Goal: Use online tool/utility: Use online tool/utility

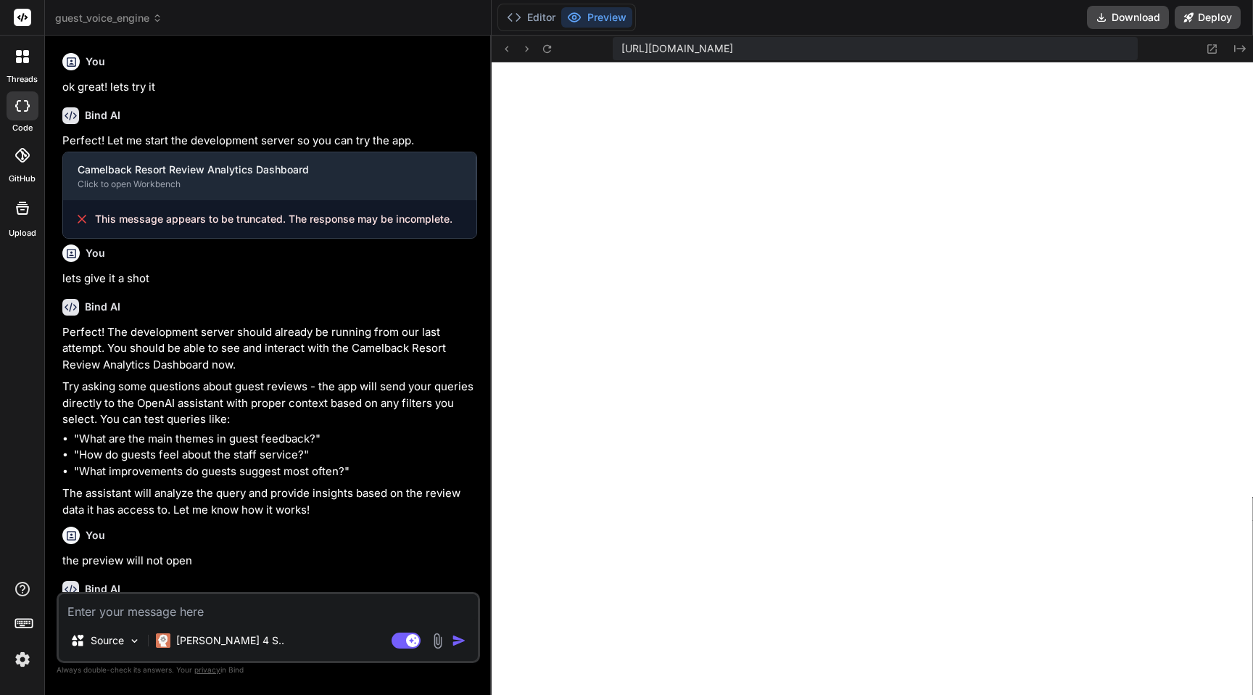
click at [76, 19] on span "guest_voice_engine" at bounding box center [108, 18] width 107 height 15
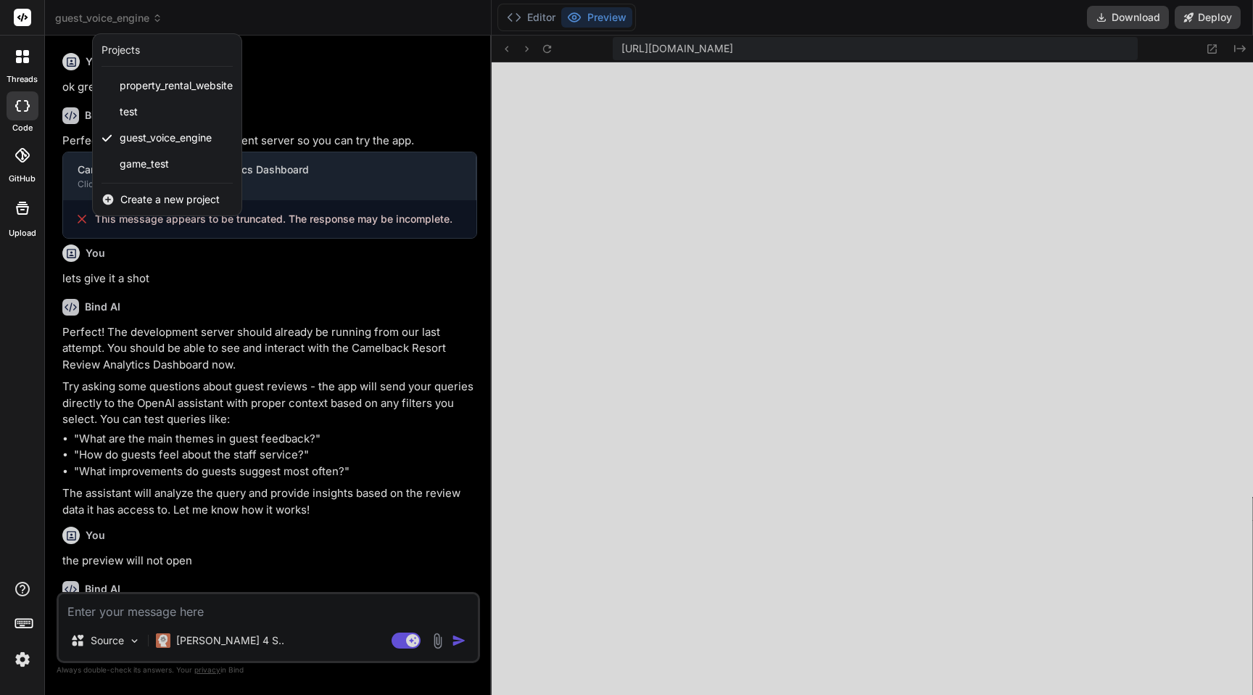
click at [136, 199] on span "Create a new project" at bounding box center [169, 199] width 99 height 15
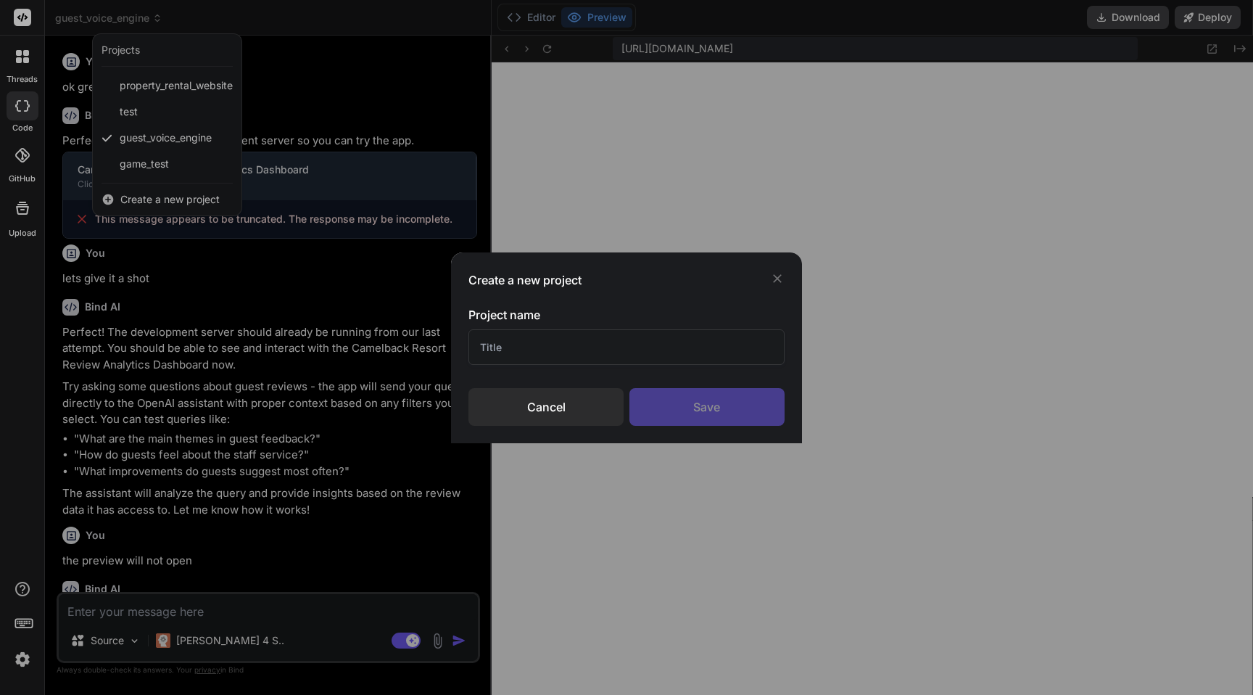
click at [504, 345] on input "text" at bounding box center [626, 347] width 316 height 36
type input "Guest Sentiment Engine"
click at [679, 402] on div "Save" at bounding box center [706, 407] width 155 height 38
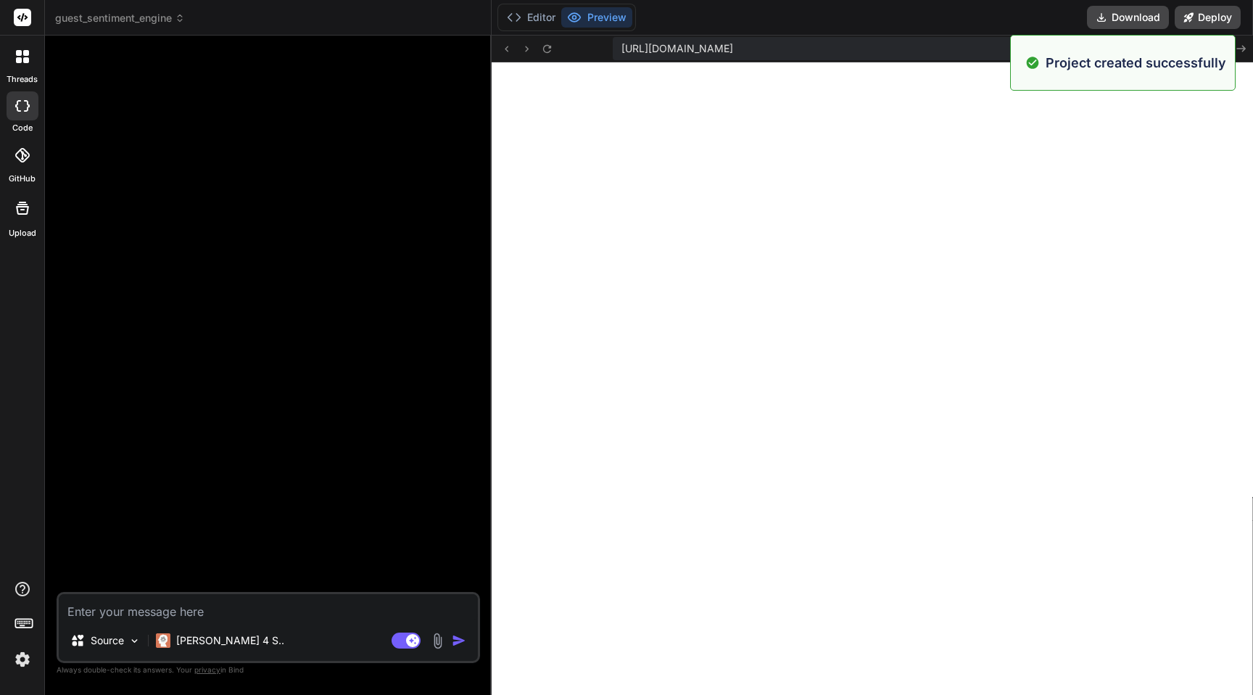
scroll to position [11834, 0]
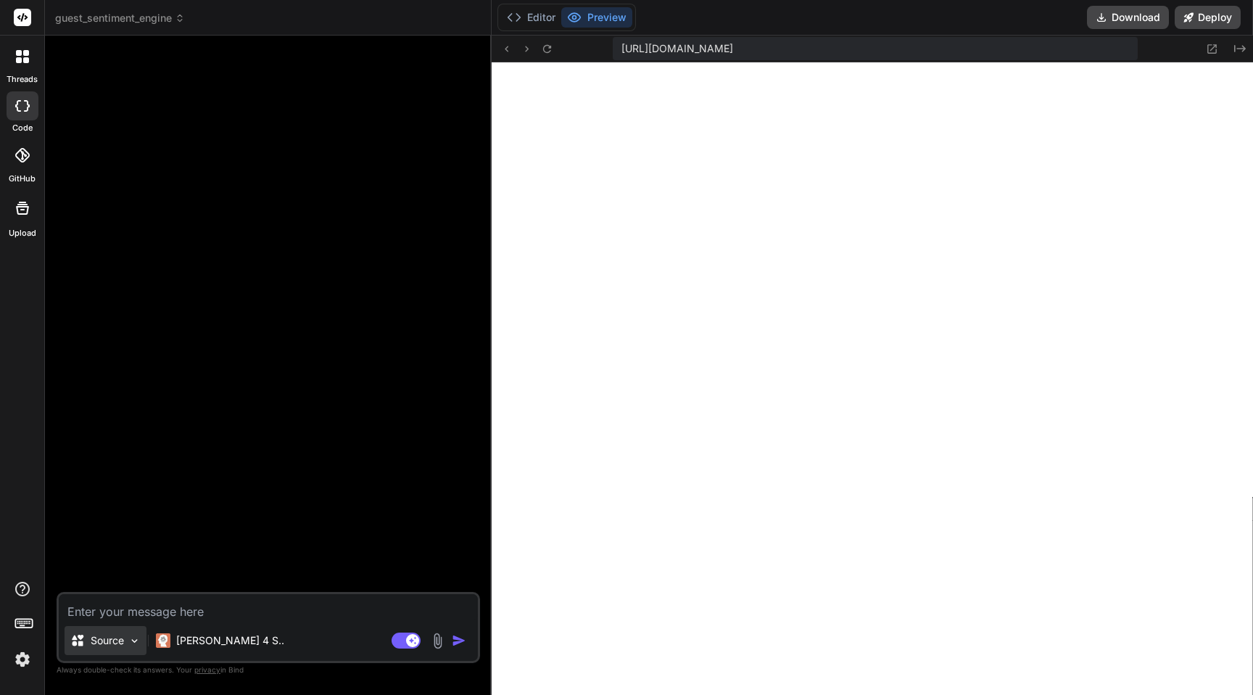
click at [141, 640] on img at bounding box center [134, 640] width 12 height 12
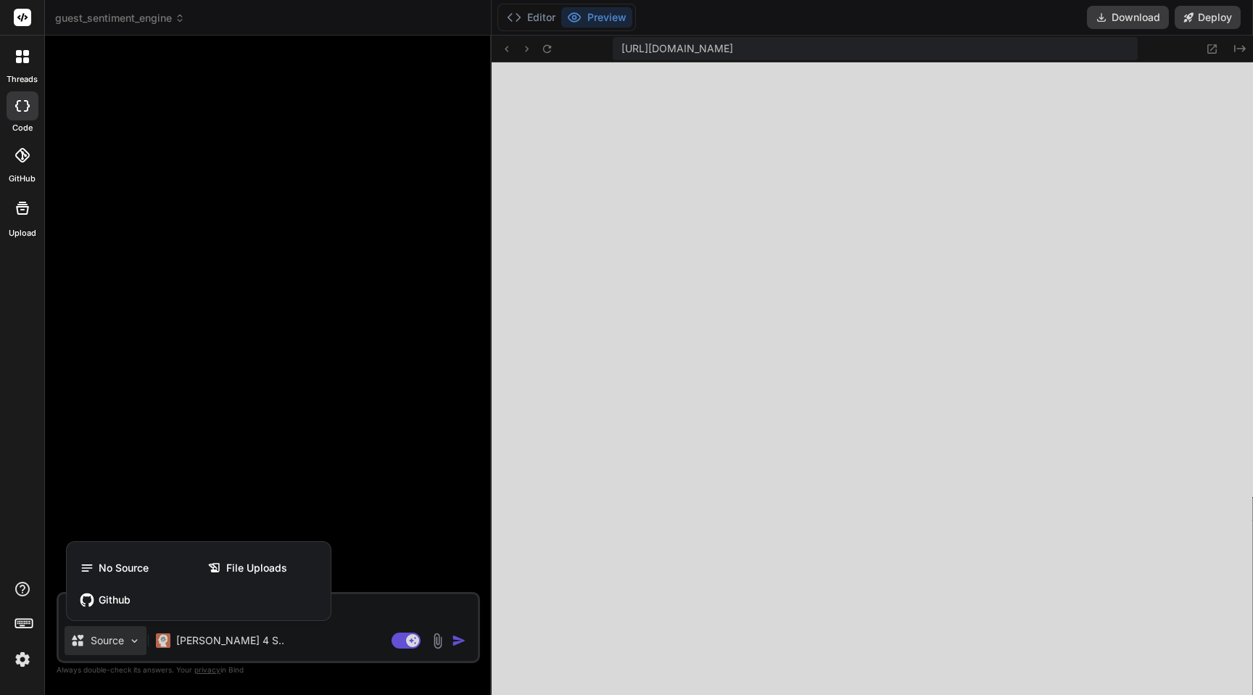
click at [137, 638] on div at bounding box center [626, 347] width 1253 height 695
type textarea "x"
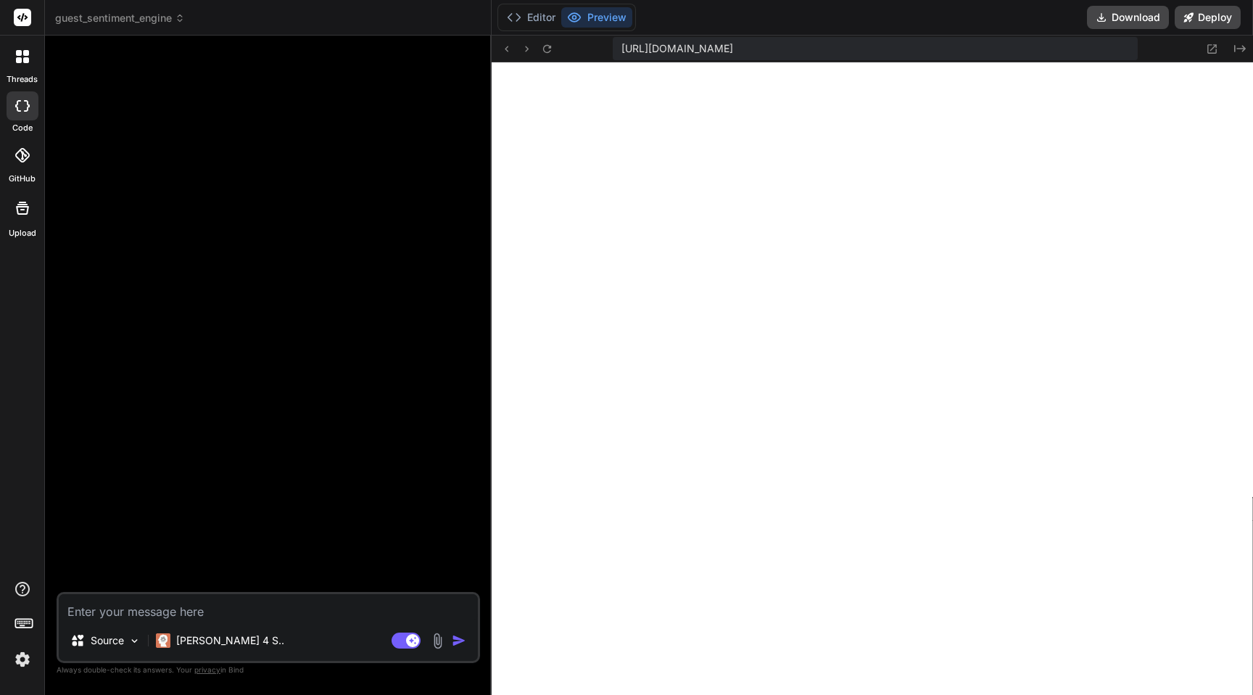
click at [133, 611] on textarea at bounding box center [268, 607] width 419 height 26
type textarea "x"
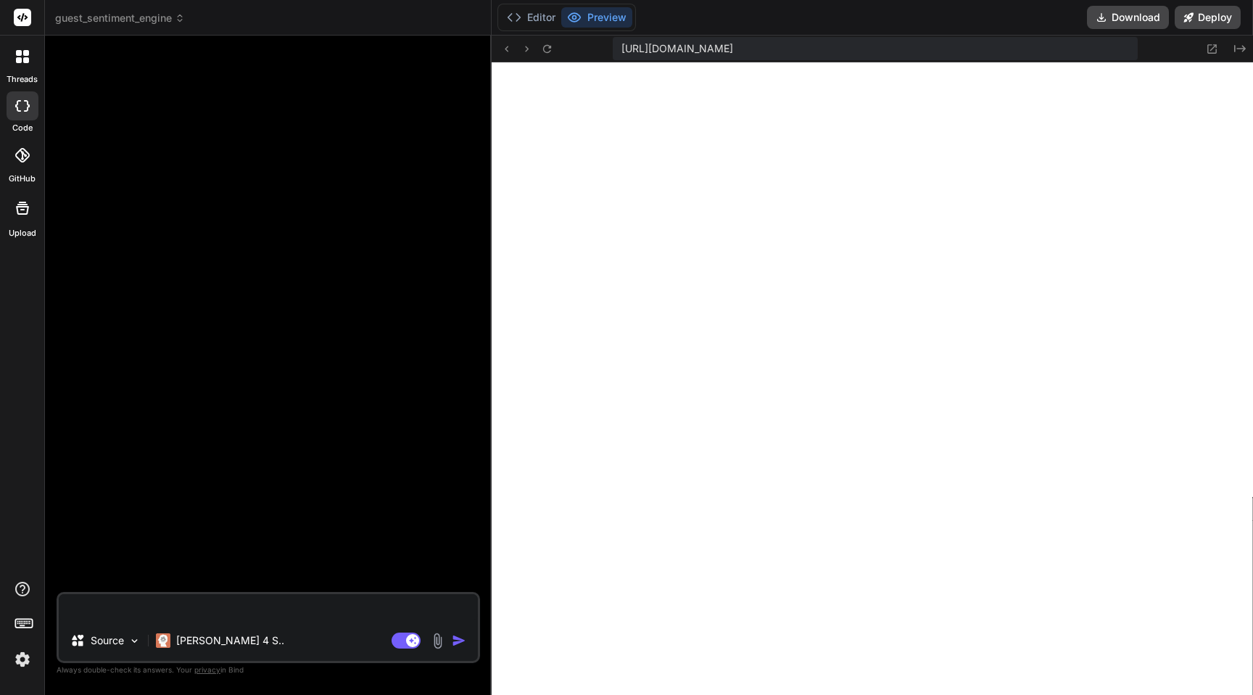
type textarea "x"
paste textarea "I want to create a simple web app that queries a table of I have in Supabase of…"
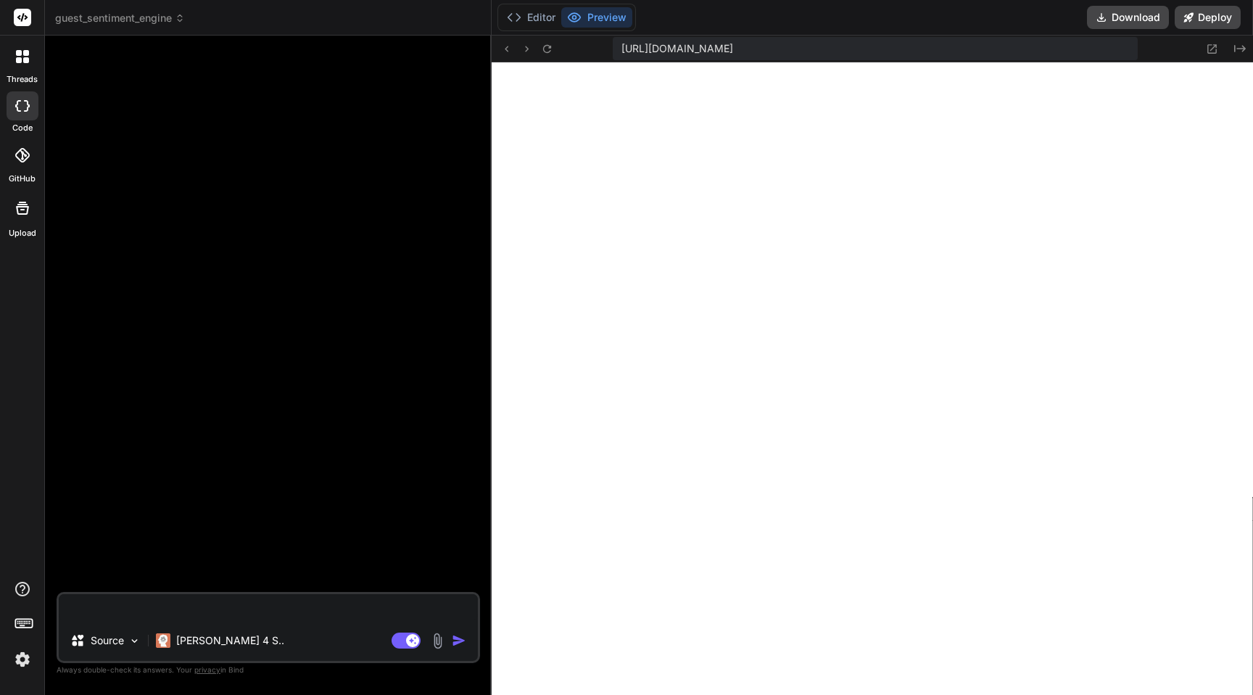
type textarea "I want to create a simple web app that queries a table of I have in Supabase of…"
type textarea "x"
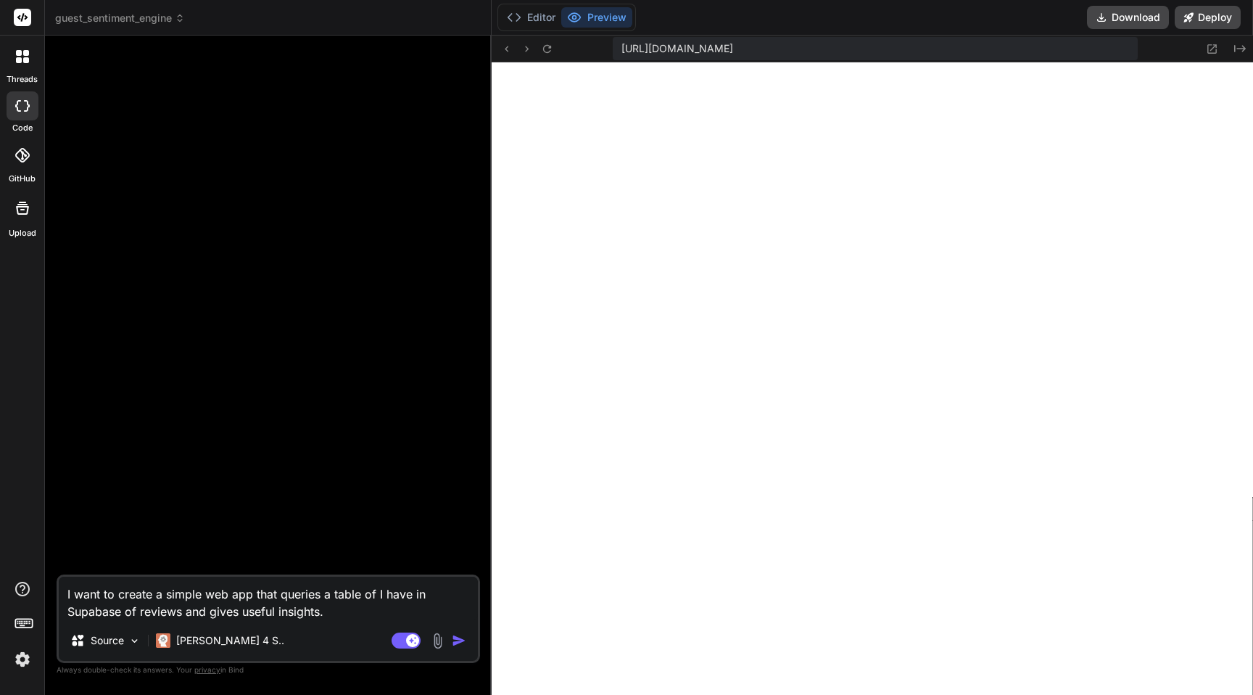
type textarea "I want to create a simple web app that queries a table of I have in Supabase of…"
click at [457, 639] on img "button" at bounding box center [459, 640] width 15 height 15
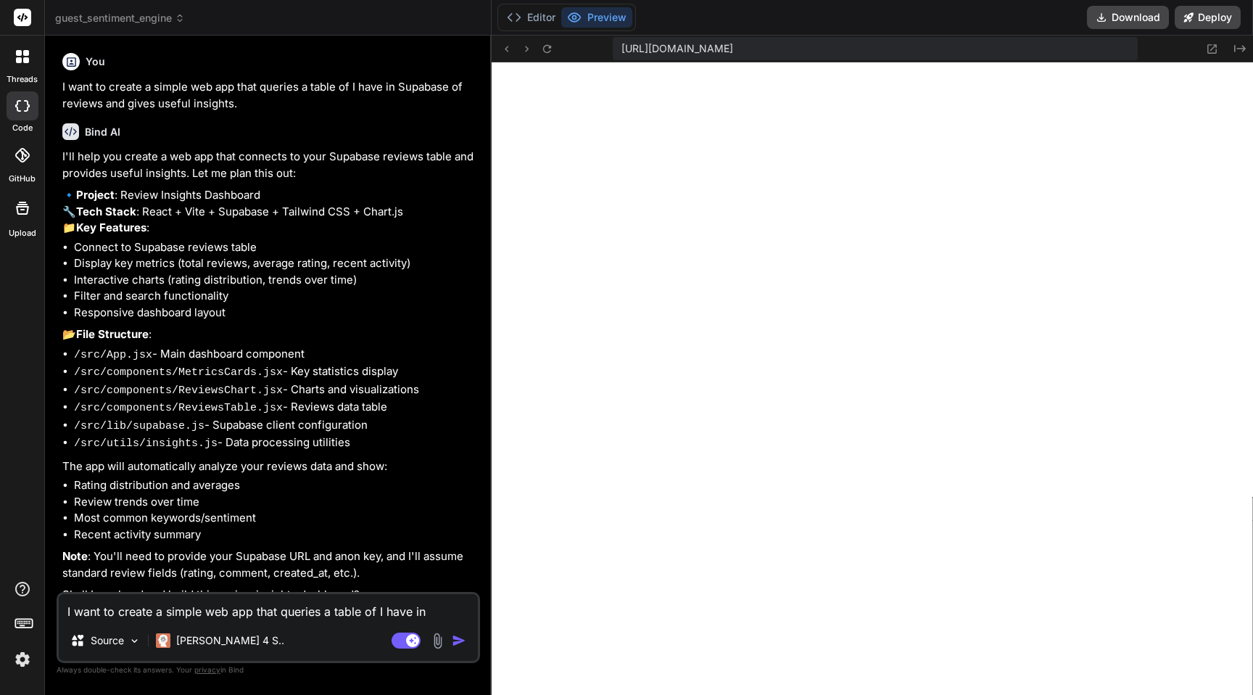
scroll to position [38, 0]
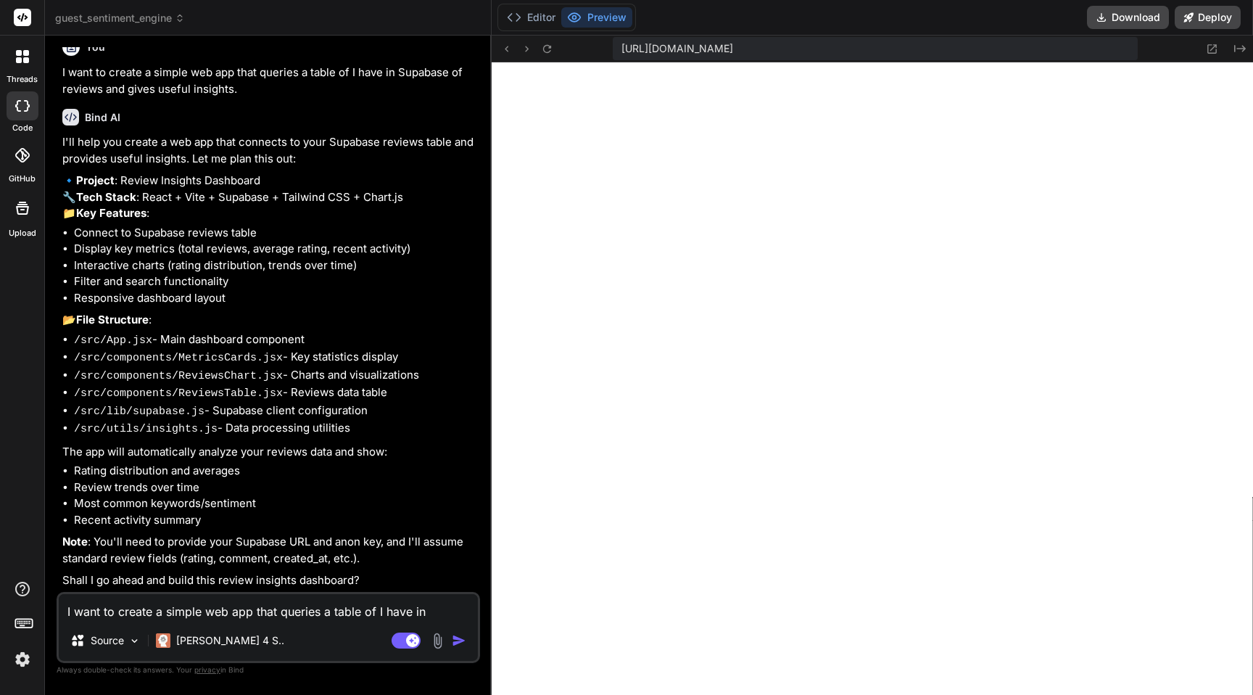
type textarea "x"
click at [185, 609] on textarea "I want to create a simple web app that queries a table of I have in Supabase of…" at bounding box center [268, 607] width 419 height 26
type textarea "U"
type textarea "x"
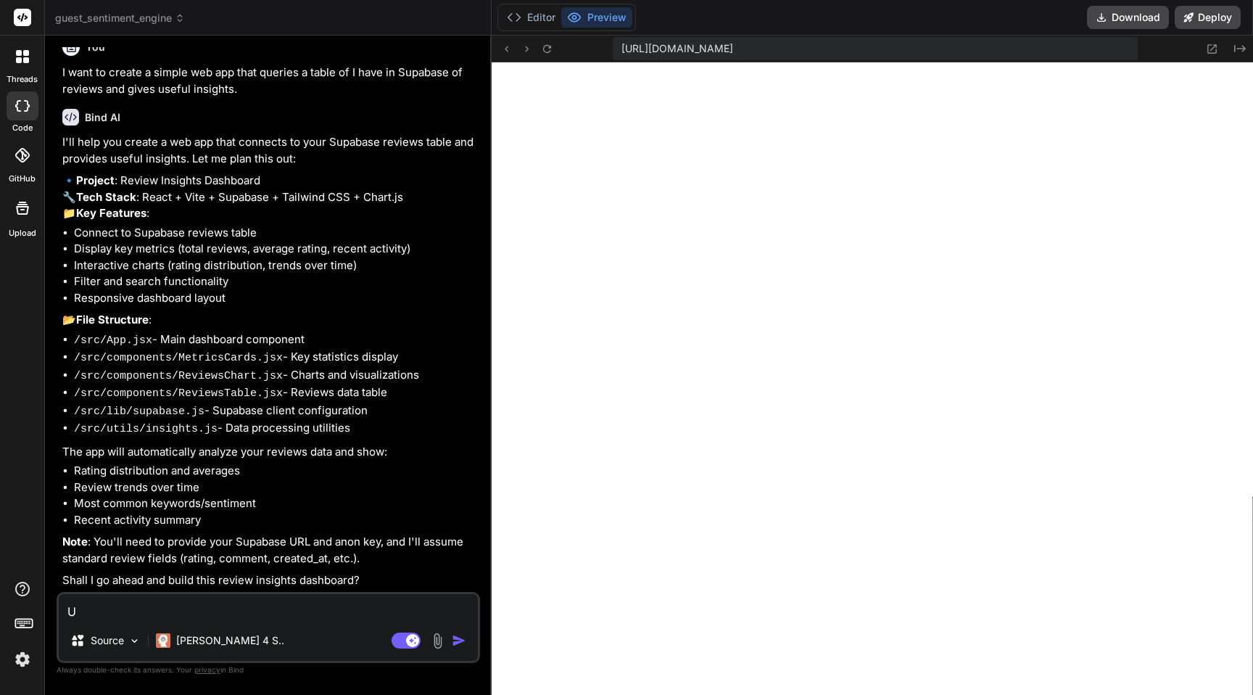
type textarea "UR"
type textarea "x"
type textarea "URL"
type textarea "x"
type textarea "URL:"
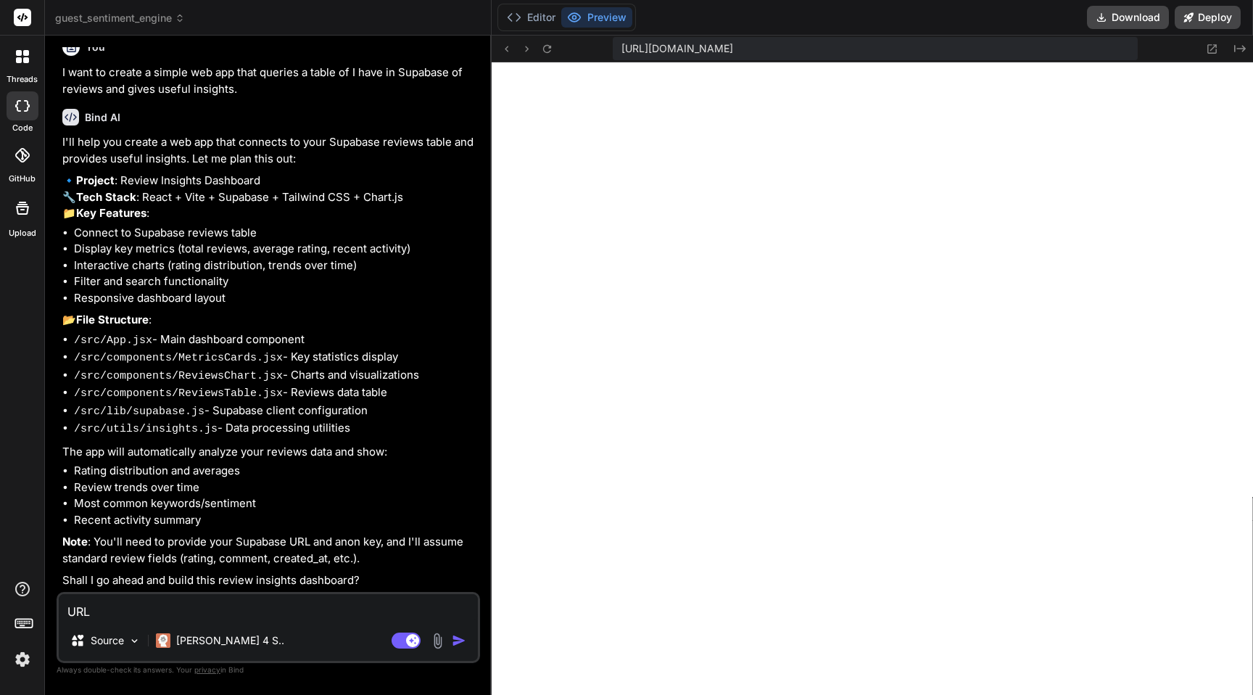
type textarea "x"
type textarea "URL:"
type textarea "x"
paste textarea "[URL][DOMAIN_NAME]"
type textarea "URL: [URL][DOMAIN_NAME]"
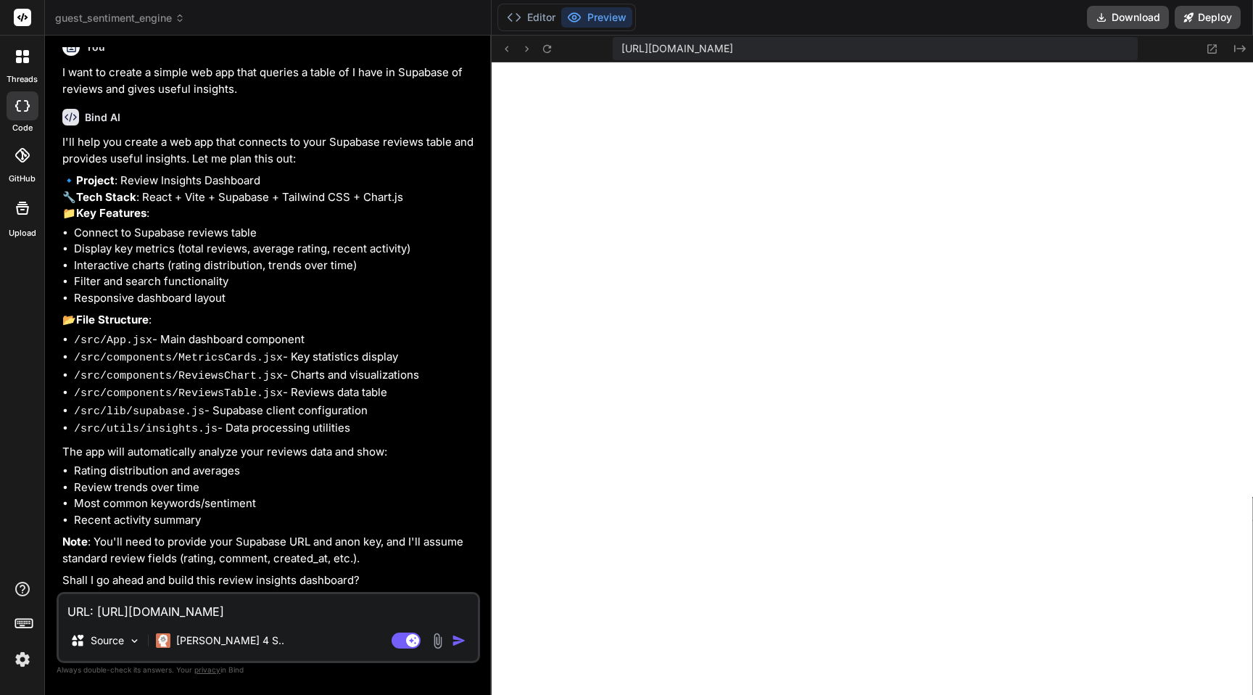
type textarea "x"
type textarea "URL: [URL][DOMAIN_NAME]"
type textarea "x"
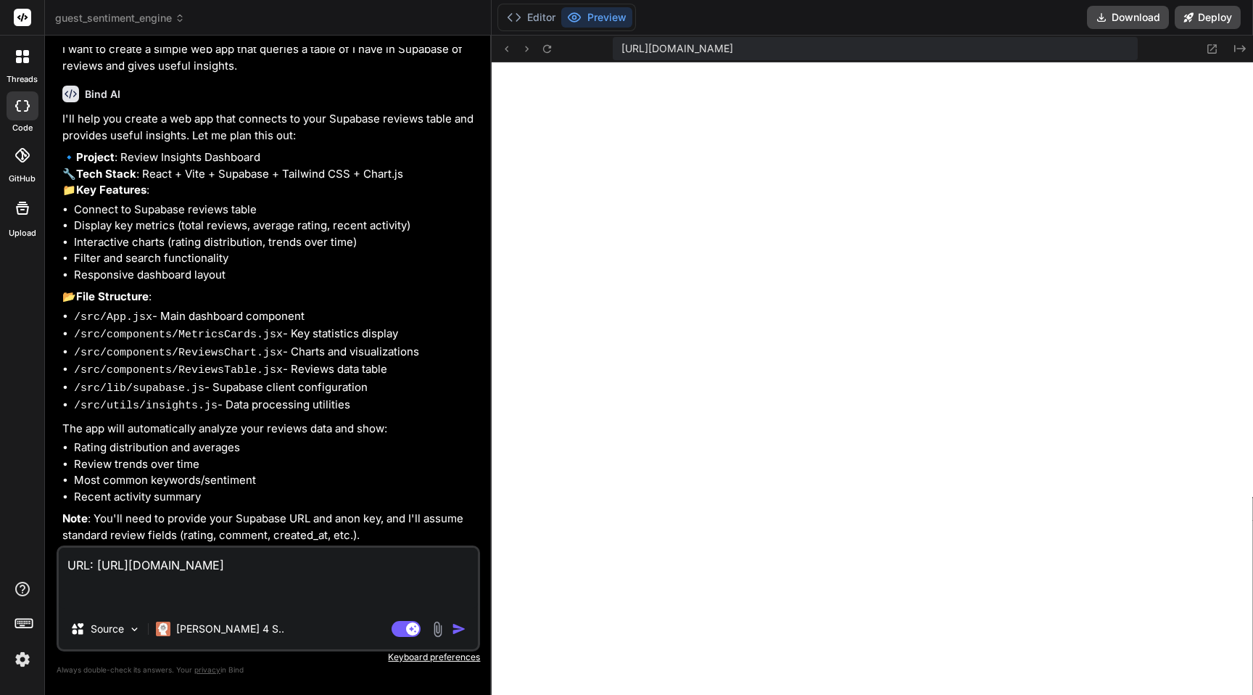
type textarea "URL: [URL][DOMAIN_NAME] A"
type textarea "x"
type textarea "URL: [URL][DOMAIN_NAME] AP"
type textarea "x"
type textarea "URL: [URL][DOMAIN_NAME] API"
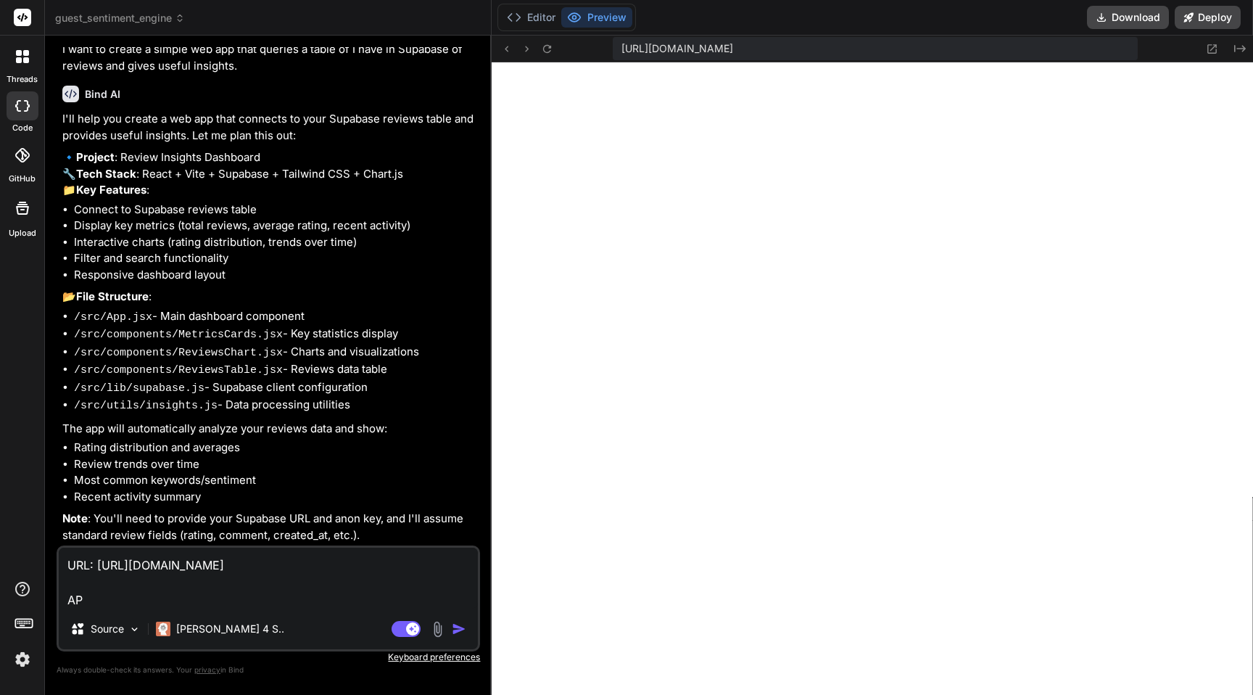
type textarea "x"
type textarea "URL: [URL][DOMAIN_NAME] API"
type textarea "x"
type textarea "URL: [URL][DOMAIN_NAME] API"
type textarea "x"
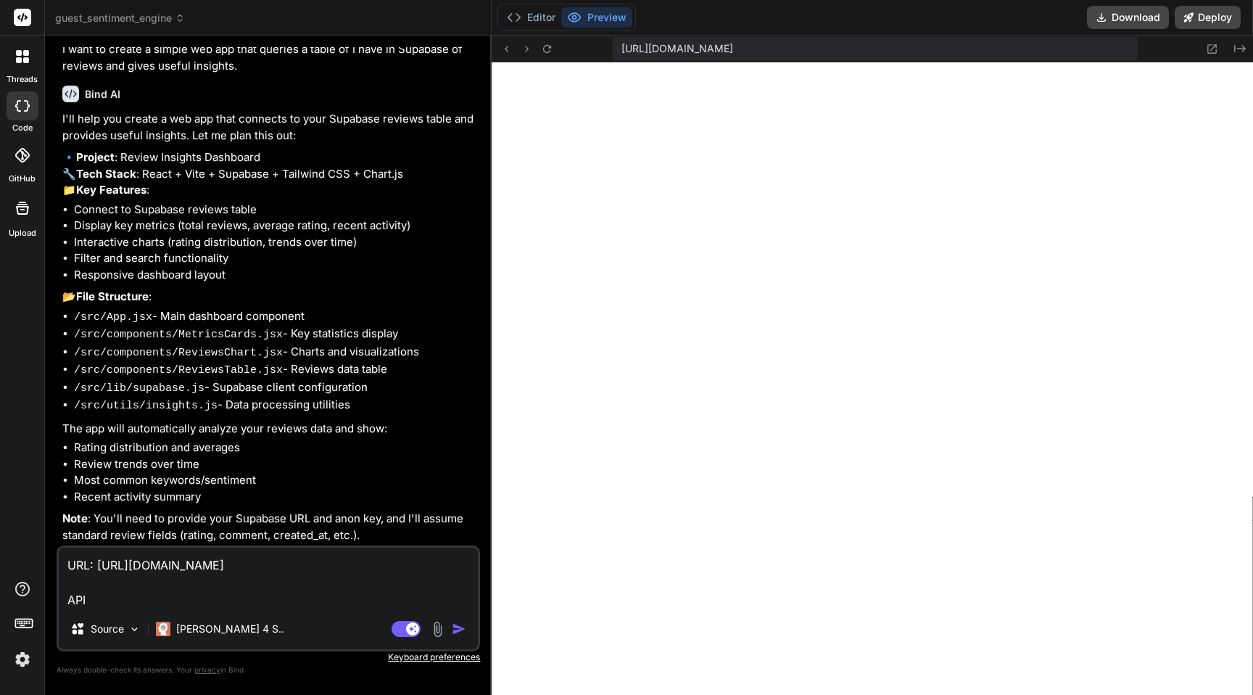
type textarea "URL: [URL][DOMAIN_NAME] API:"
type textarea "x"
type textarea "URL: [URL][DOMAIN_NAME] API:"
type textarea "x"
paste textarea "[SECURITY_DATA]"
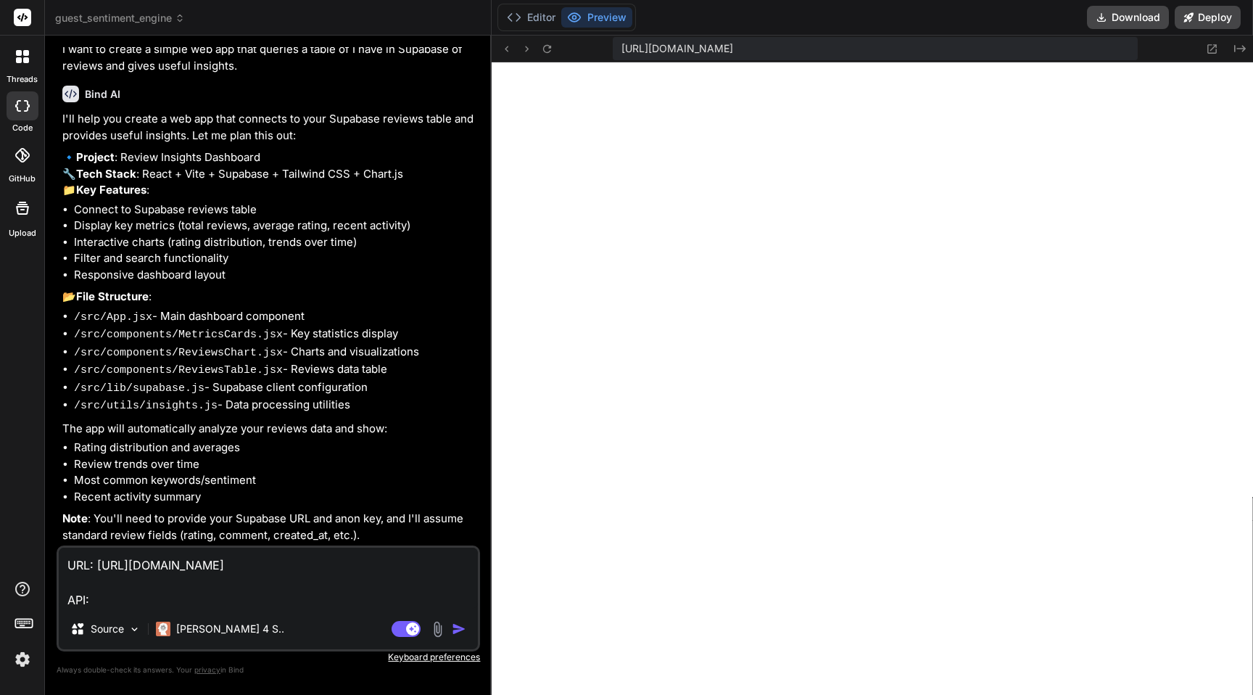
type textarea "URL: [URL][DOMAIN_NAME] API: [SECURITY_DATA]"
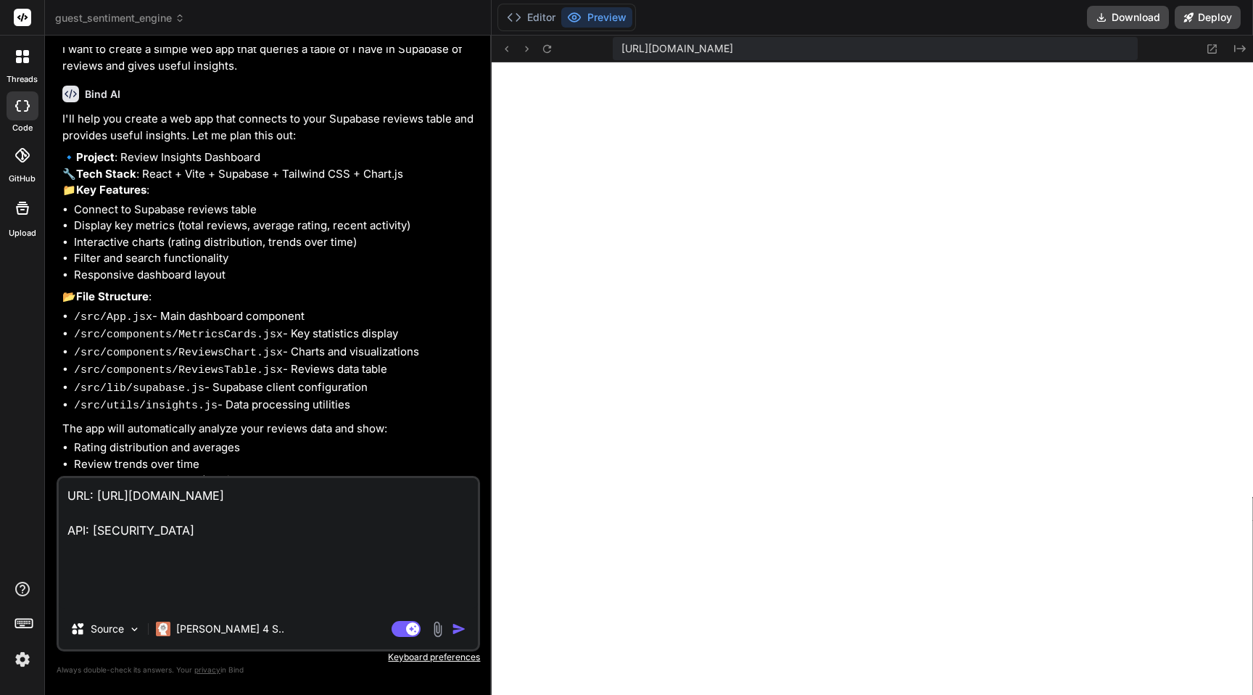
type textarea "x"
type textarea "URL: [URL][DOMAIN_NAME] API: [SECURITY_DATA]"
type textarea "x"
type textarea "URL: [URL][DOMAIN_NAME] API: [SECURITY_DATA]"
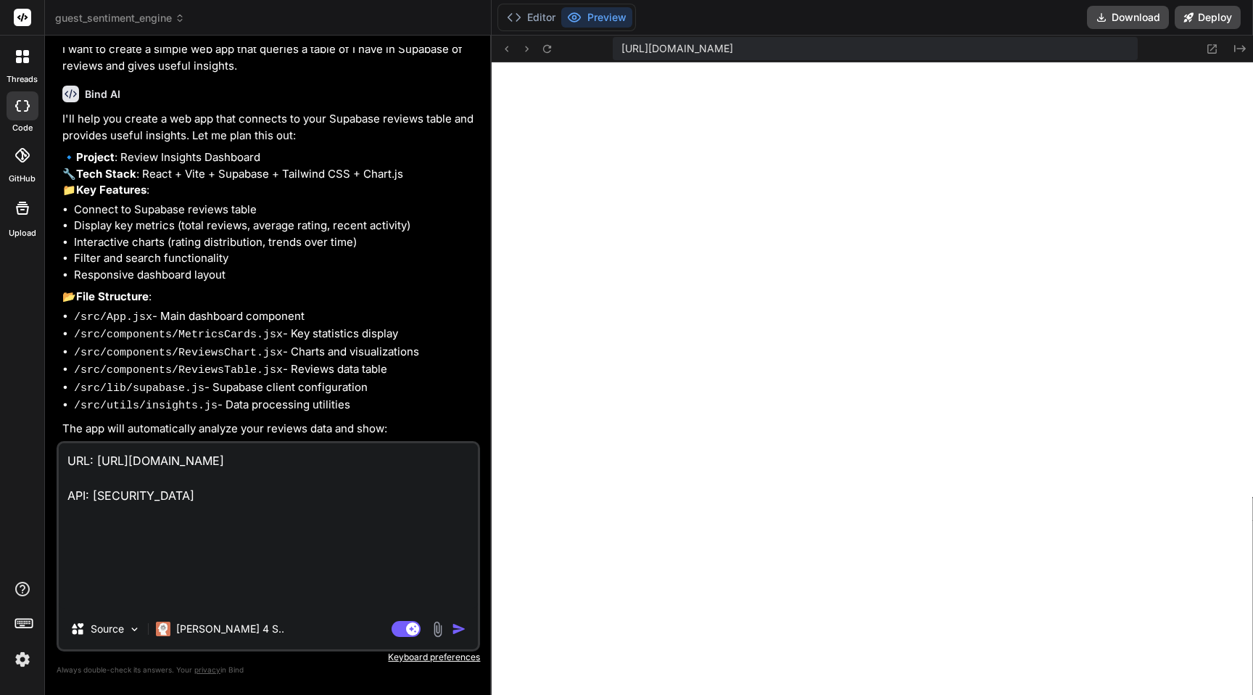
type textarea "x"
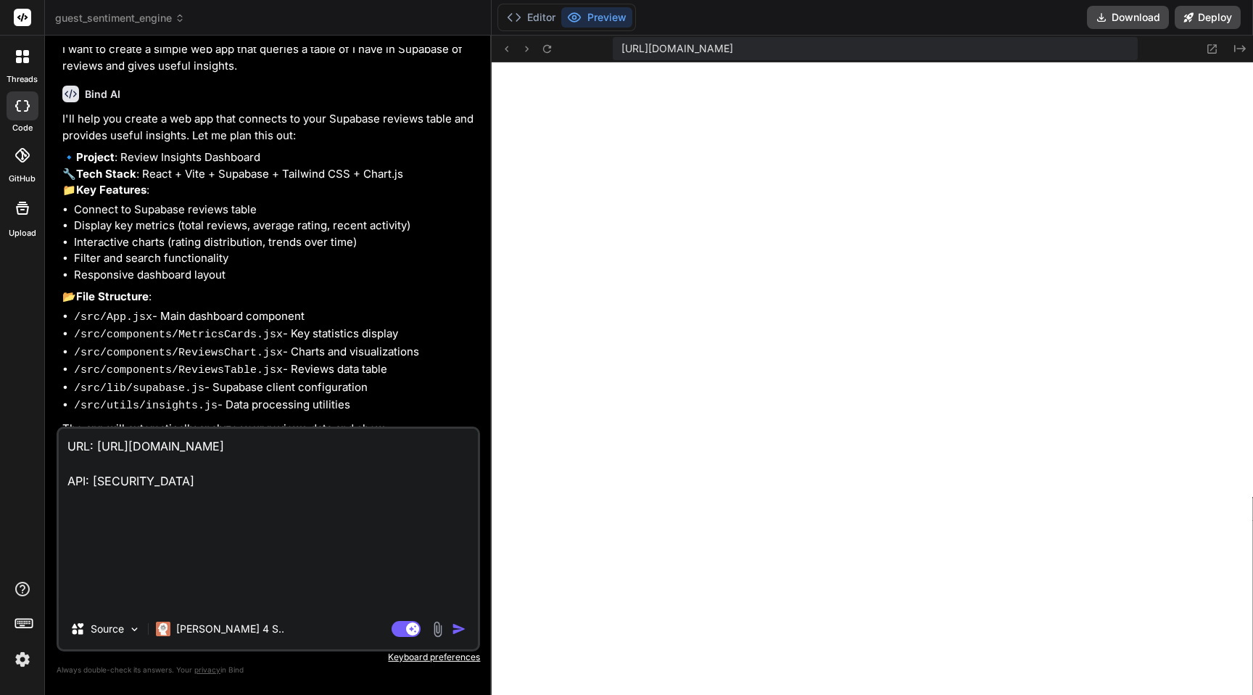
type textarea "URL: [URL][DOMAIN_NAME] API: [SECURITY_DATA] S"
type textarea "x"
type textarea "URL: [URL][DOMAIN_NAME] API: [SECURITY_DATA] Sh"
type textarea "x"
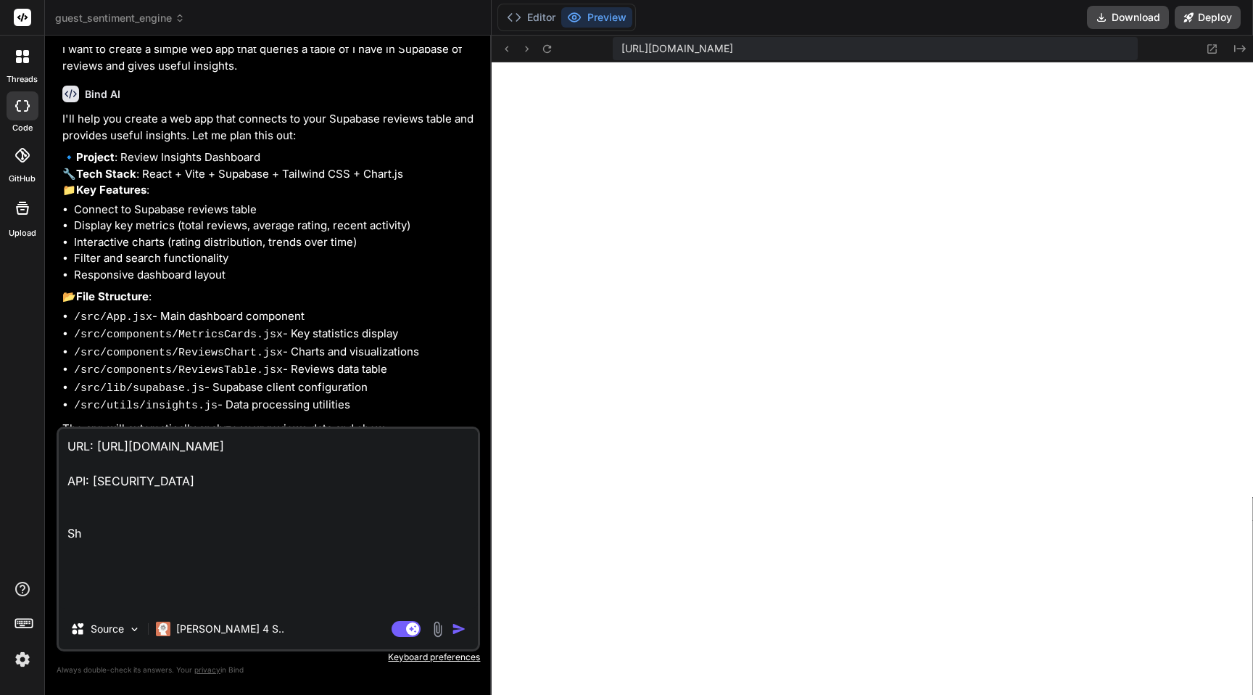
type textarea "URL: [URL][DOMAIN_NAME] API: [SECURITY_DATA] S"
type textarea "x"
type textarea "URL: [URL][DOMAIN_NAME] API: [SECURITY_DATA] Sc"
type textarea "x"
type textarea "URL: [URL][DOMAIN_NAME] API: [SECURITY_DATA] Sch"
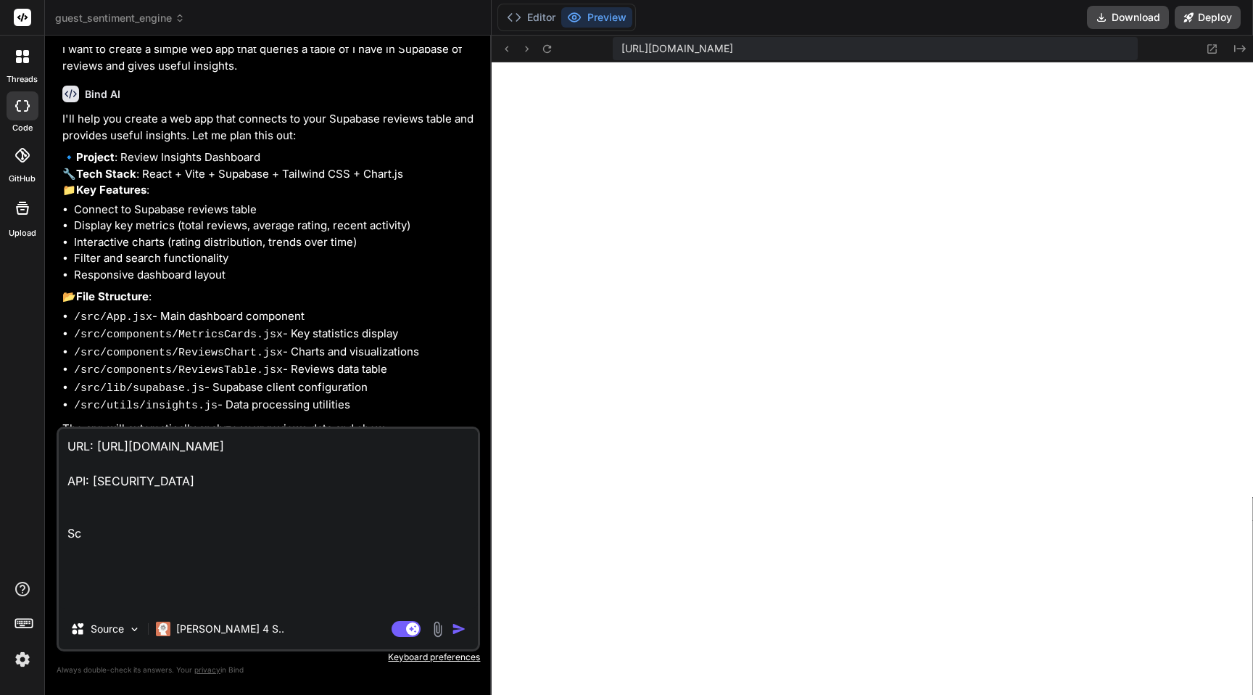
type textarea "x"
type textarea "URL: [URL][DOMAIN_NAME] API: [SECURITY_DATA] Sche"
type textarea "x"
type textarea "URL: [URL][DOMAIN_NAME] API: [SECURITY_DATA] Schem"
type textarea "x"
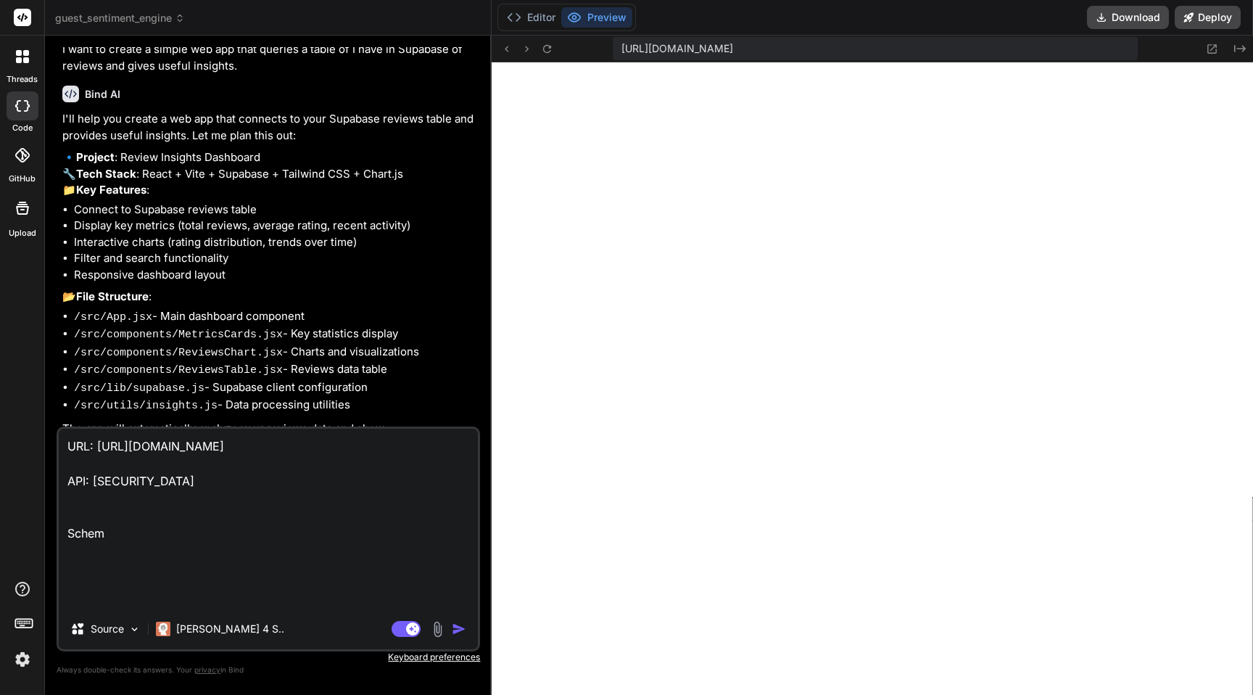
type textarea "URL: [URL][DOMAIN_NAME] API: [SECURITY_DATA] Schema"
type textarea "x"
type textarea "URL: [URL][DOMAIN_NAME] API: [SECURITY_DATA] Schema:"
type textarea "x"
type textarea "URL: [URL][DOMAIN_NAME] API: [SECURITY_DATA] Schema:"
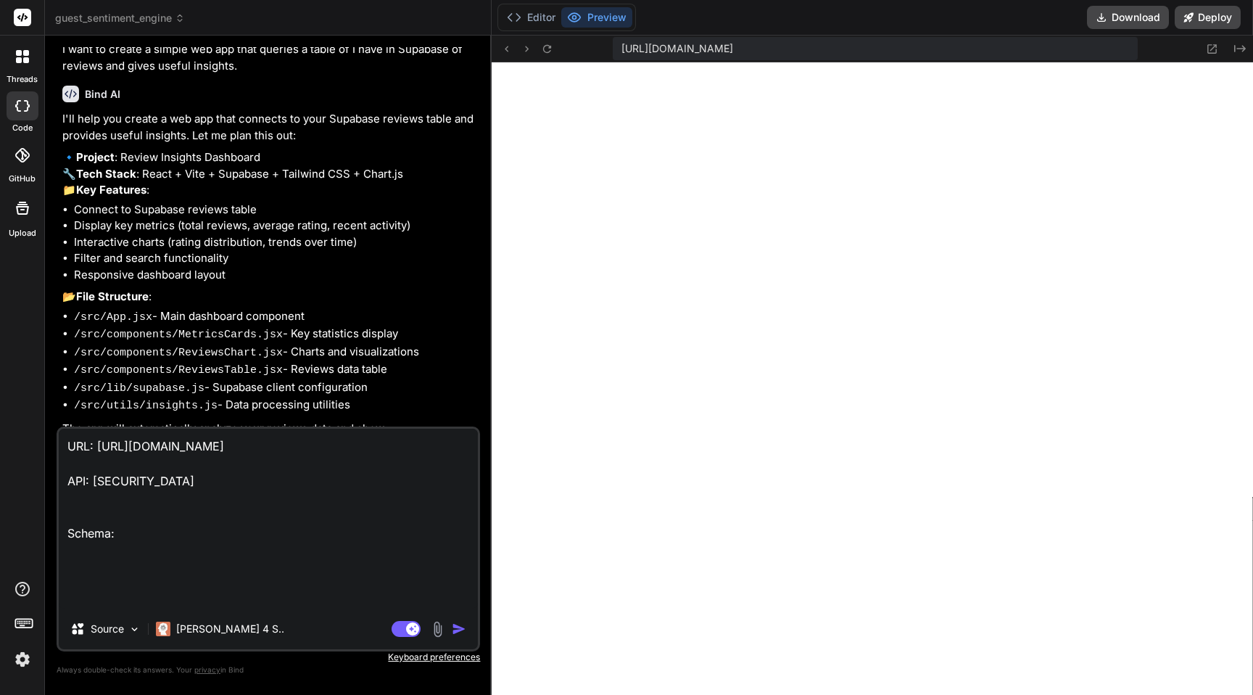
click at [149, 600] on textarea "URL: [URL][DOMAIN_NAME] API: [SECURITY_DATA] Schema:" at bounding box center [268, 519] width 419 height 180
type textarea "x"
type textarea "URL: [URL][DOMAIN_NAME] API: [SECURITY_DATA] Schema:"
type textarea "x"
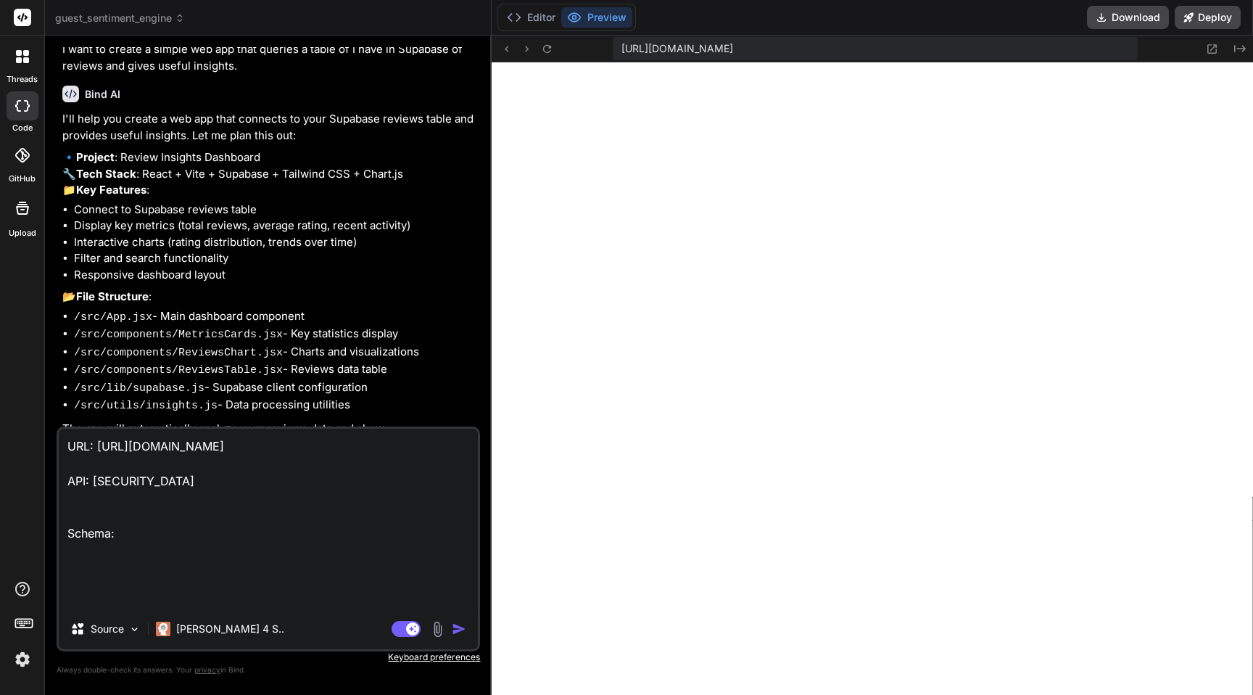
paste textarea "create table public."Camelback Reviews" ( "DATE" date null, "RATING" bigint nul…"
type textarea "URL: [URL][DOMAIN_NAME] API: [SECURITY_DATA] Schema: create table public."Camel…"
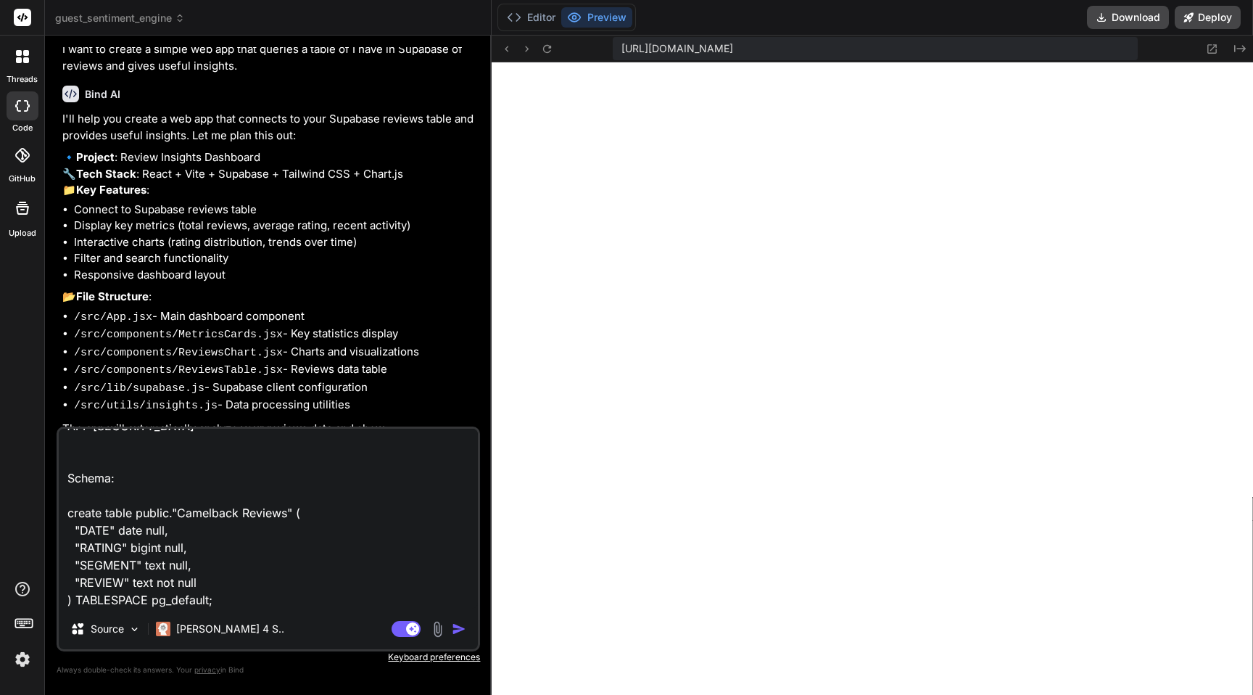
scroll to position [203, 0]
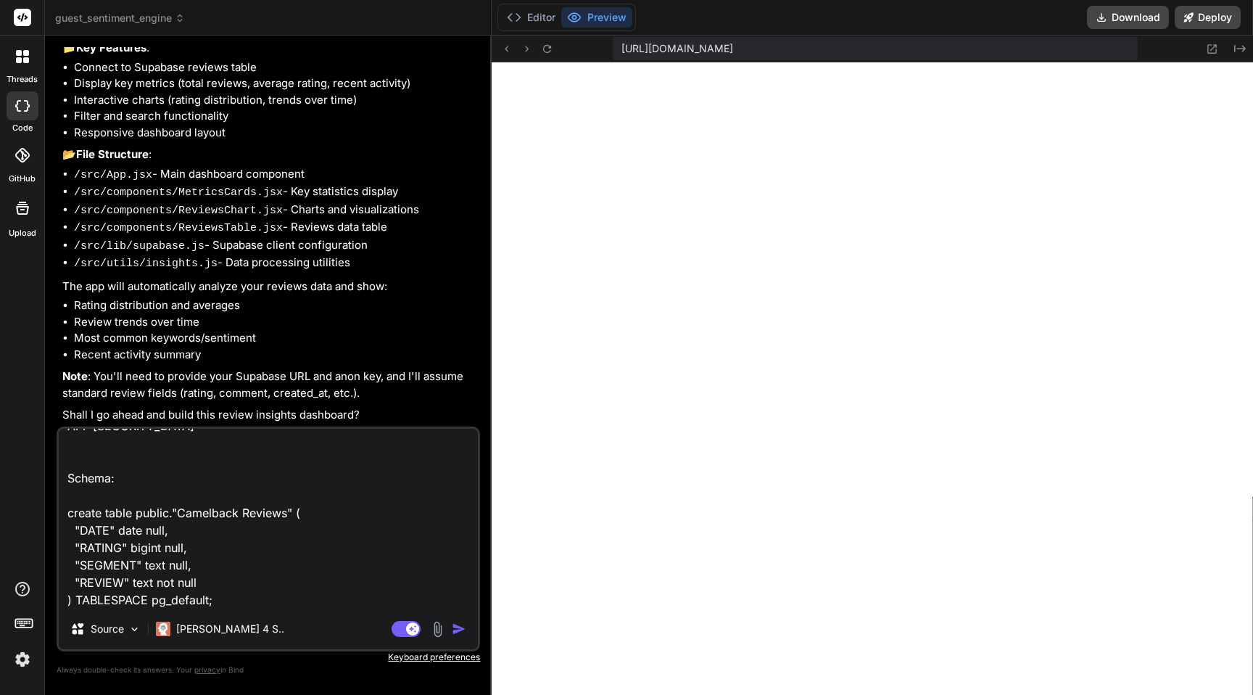
type textarea "x"
type textarea "URL: [URL][DOMAIN_NAME] API: [SECURITY_DATA] Schema: create table public."Camel…"
type textarea "x"
type textarea "URL: [URL][DOMAIN_NAME] API: [SECURITY_DATA] Schema: create table public."Camel…"
type textarea "x"
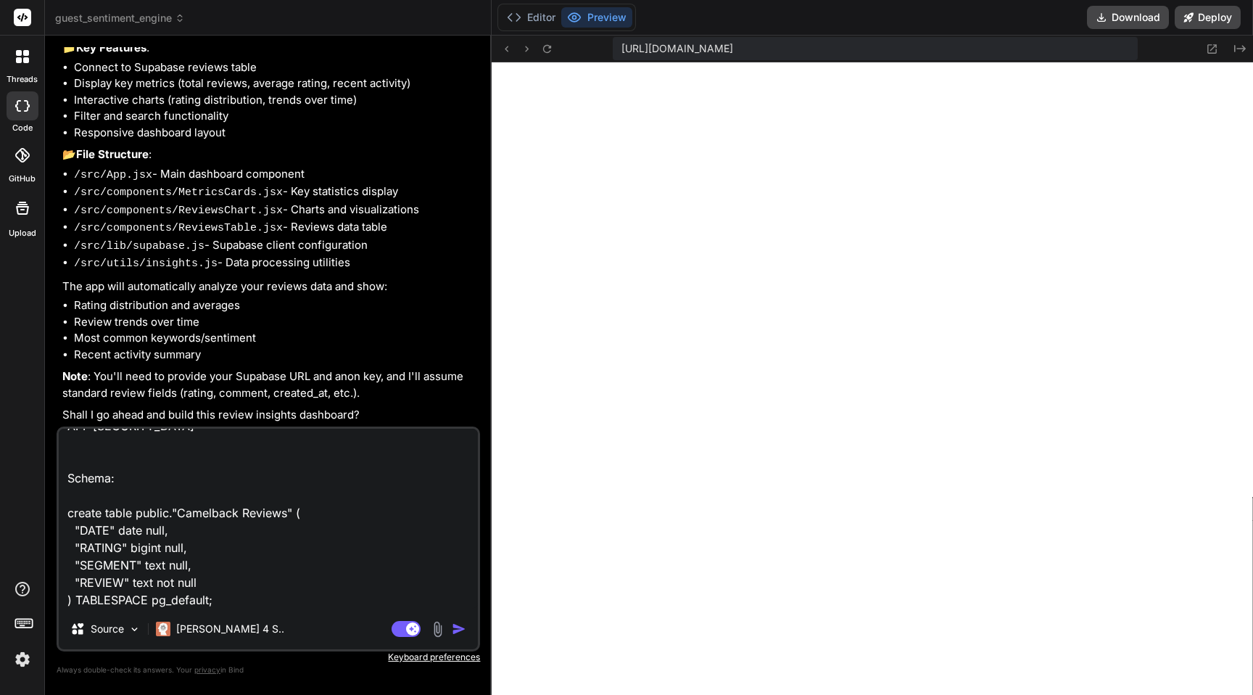
type textarea "URL: [URL][DOMAIN_NAME] API: [SECURITY_DATA] Schema: create table public."Camel…"
type textarea "x"
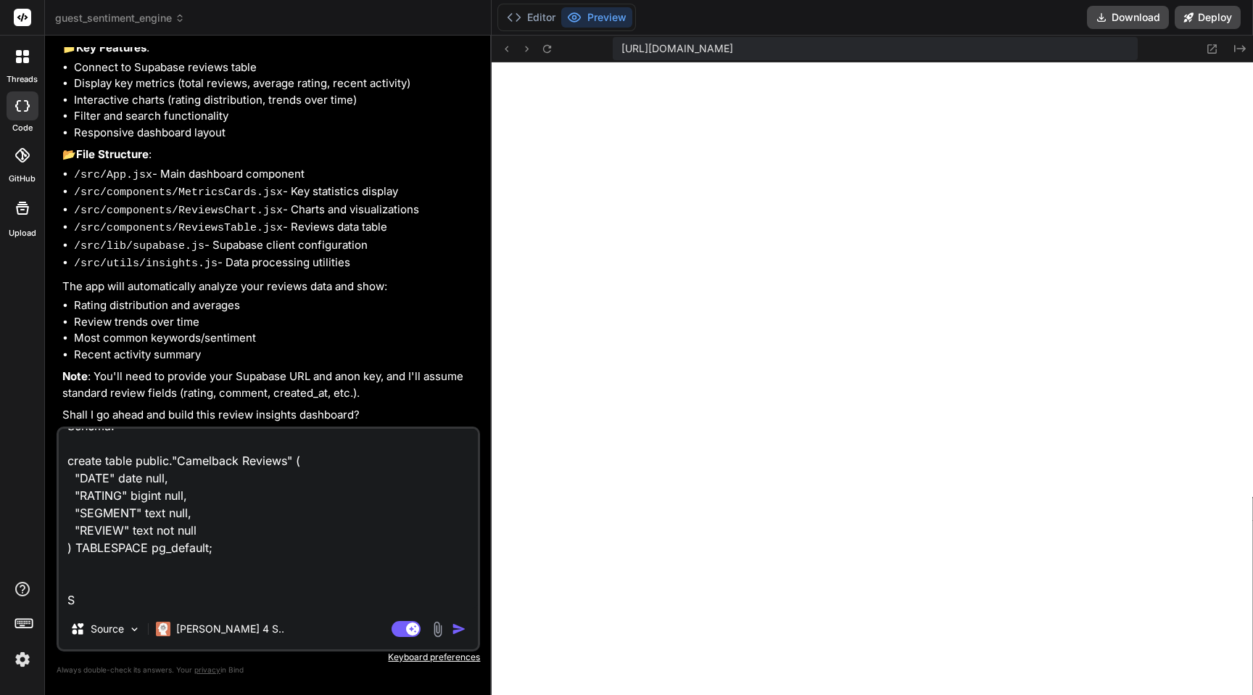
scroll to position [175, 0]
type textarea "URL: [URL][DOMAIN_NAME] API: [SECURITY_DATA] Schema: create table public."Camel…"
type textarea "x"
type textarea "URL: [URL][DOMAIN_NAME] API: [SECURITY_DATA] Schema: create table public."Camel…"
type textarea "x"
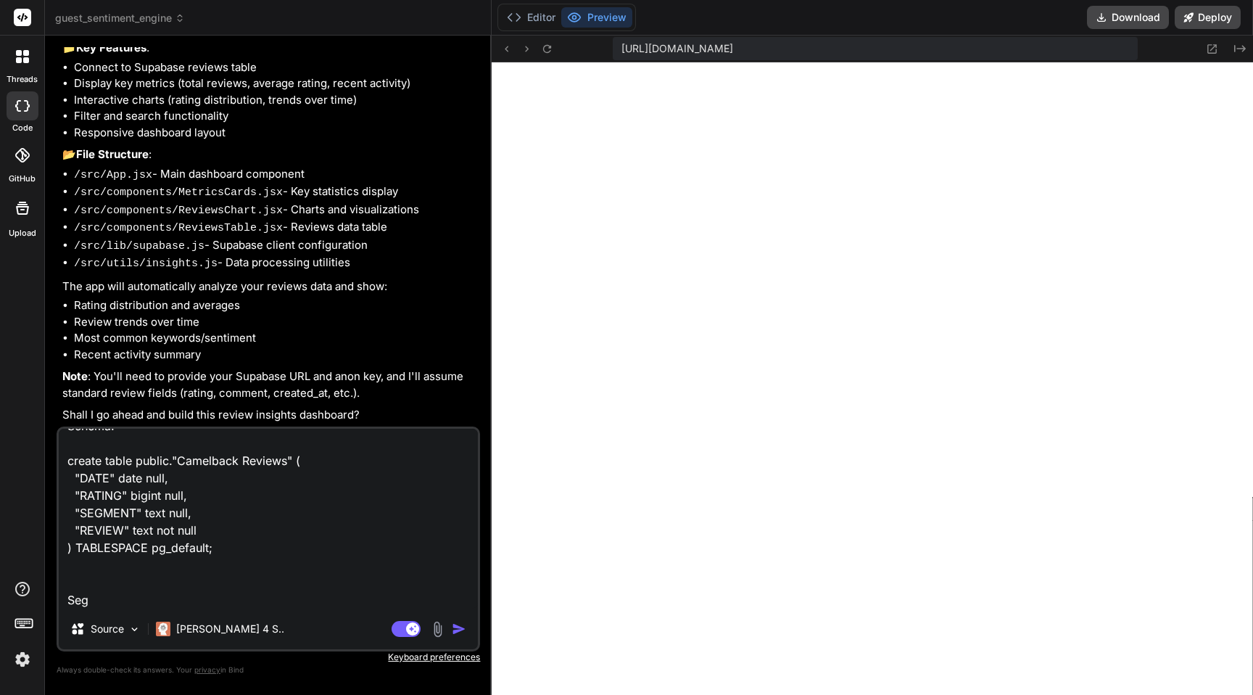
type textarea "URL: [URL][DOMAIN_NAME] API: [SECURITY_DATA] Schema: create table public."Camel…"
type textarea "x"
type textarea "URL: [URL][DOMAIN_NAME] API: [SECURITY_DATA] Schema: create table public."Camel…"
type textarea "x"
type textarea "URL: [URL][DOMAIN_NAME] API: [SECURITY_DATA] Schema: create table public."Camel…"
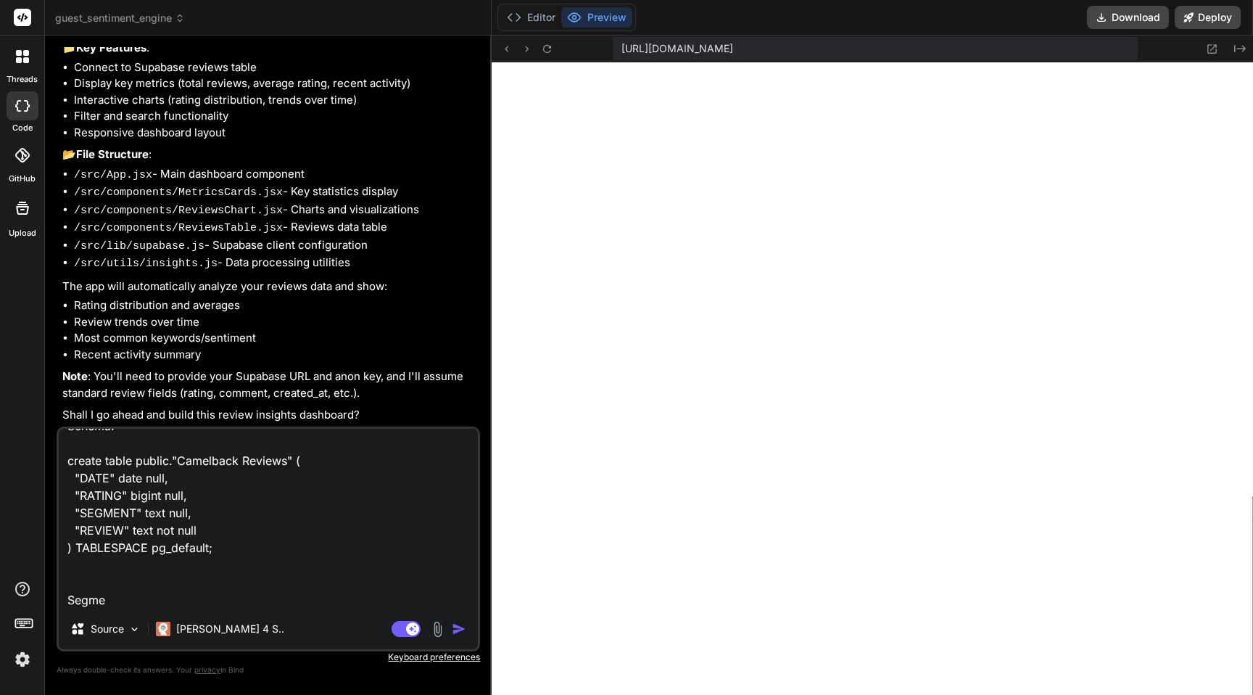
type textarea "x"
type textarea "URL: [URL][DOMAIN_NAME] API: [SECURITY_DATA] Schema: create table public."Camel…"
type textarea "x"
type textarea "URL: [URL][DOMAIN_NAME] API: [SECURITY_DATA] Schema: create table public."Camel…"
type textarea "x"
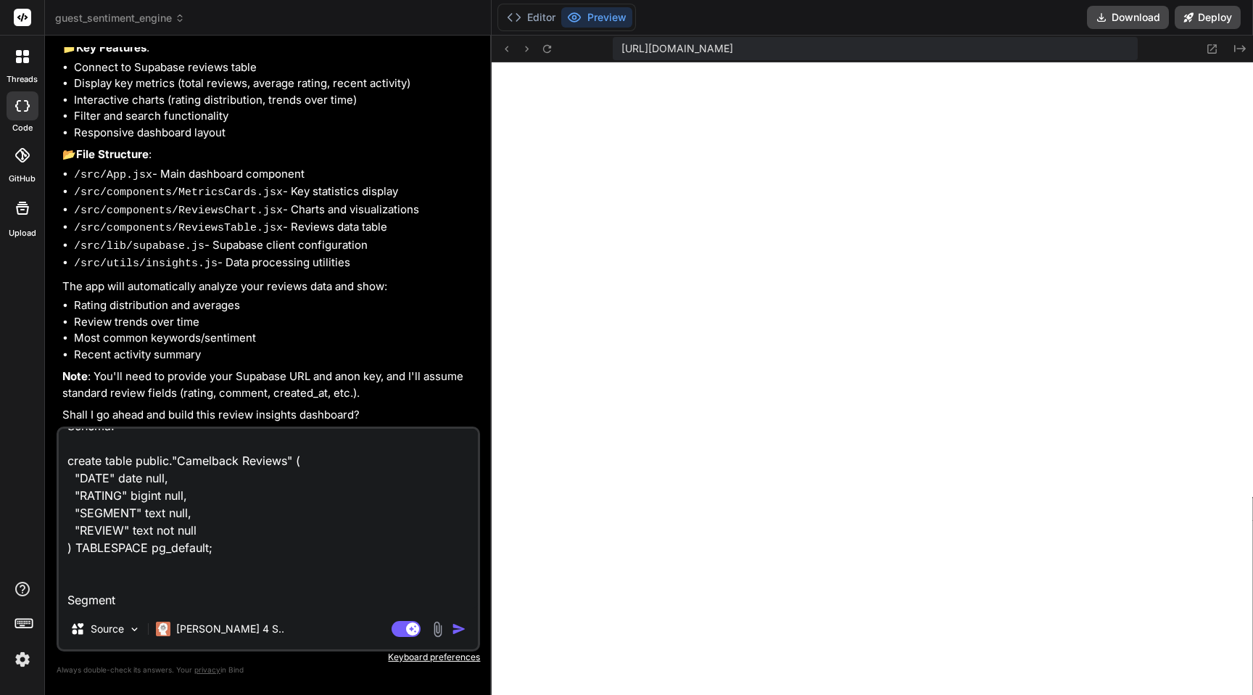
type textarea "URL: [URL][DOMAIN_NAME] API: [SECURITY_DATA] Schema: create table public."Camel…"
type textarea "x"
type textarea "URL: [URL][DOMAIN_NAME] API: [SECURITY_DATA] Schema: create table public."Camel…"
type textarea "x"
type textarea "URL: [URL][DOMAIN_NAME] API: [SECURITY_DATA] Schema: create table public."Camel…"
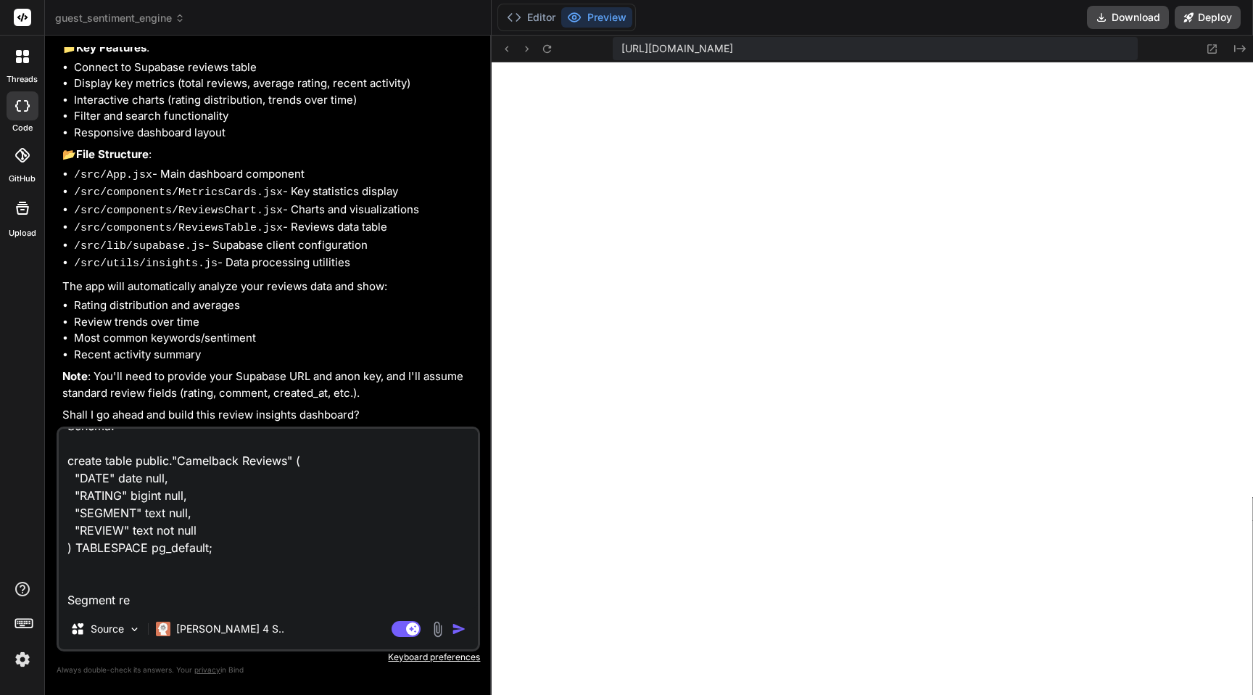
type textarea "x"
type textarea "URL: [URL][DOMAIN_NAME] API: [SECURITY_DATA] Schema: create table public."Camel…"
type textarea "x"
type textarea "URL: [URL][DOMAIN_NAME] API: [SECURITY_DATA] Schema: create table public."Camel…"
type textarea "x"
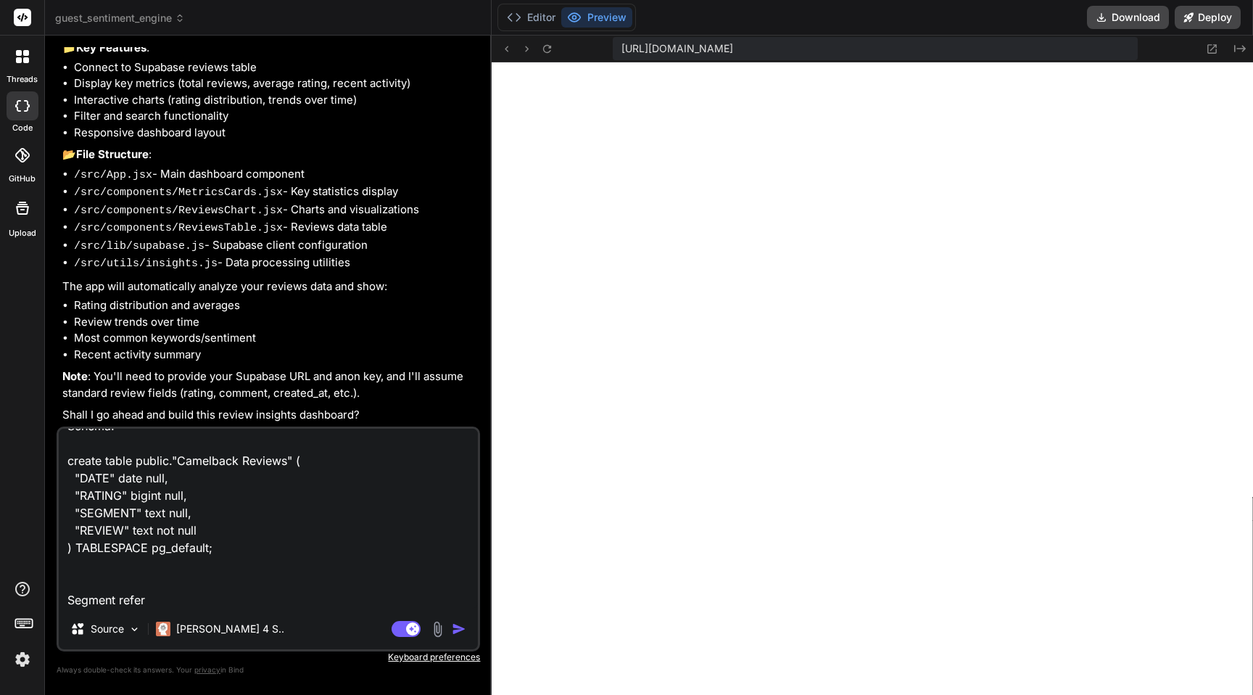
type textarea "URL: [URL][DOMAIN_NAME] API: [SECURITY_DATA] Schema: create table public."Camel…"
type textarea "x"
type textarea "URL: [URL][DOMAIN_NAME] API: [SECURITY_DATA] Schema: create table public."Camel…"
type textarea "x"
type textarea "URL: [URL][DOMAIN_NAME] API: [SECURITY_DATA] Schema: create table public."Camel…"
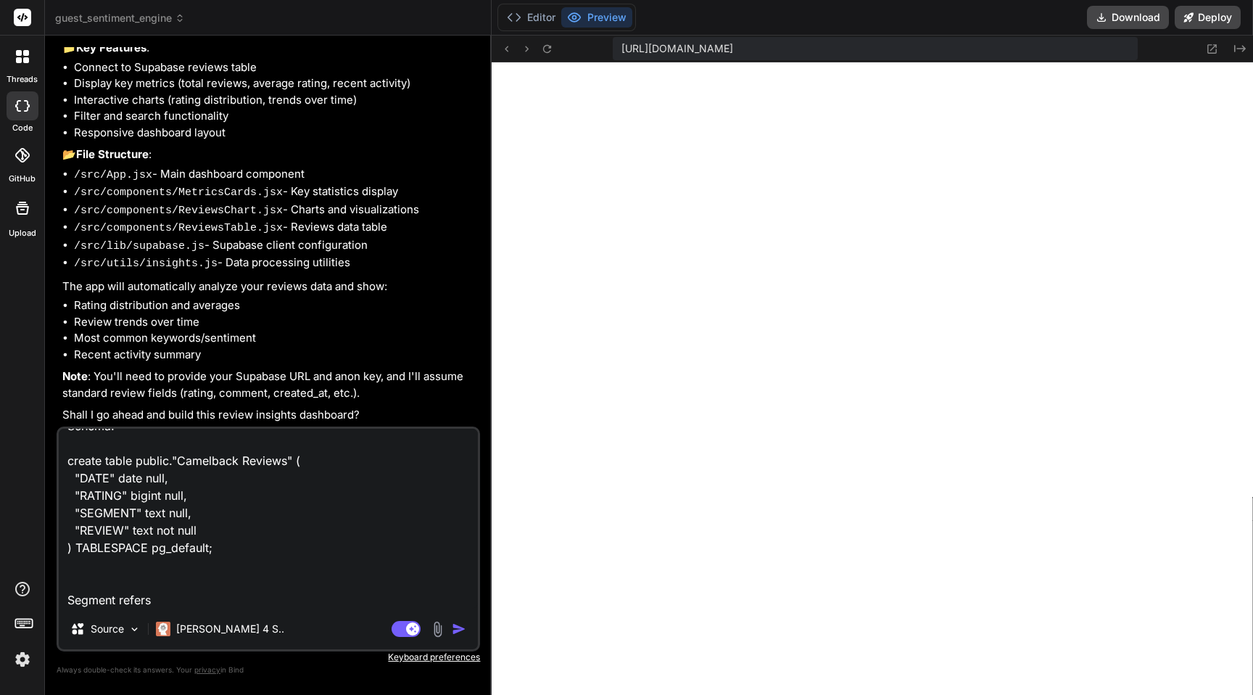
type textarea "x"
type textarea "URL: [URL][DOMAIN_NAME] API: [SECURITY_DATA] Schema: create table public."Camel…"
type textarea "x"
type textarea "URL: [URL][DOMAIN_NAME] API: [SECURITY_DATA] Schema: create table public."Camel…"
type textarea "x"
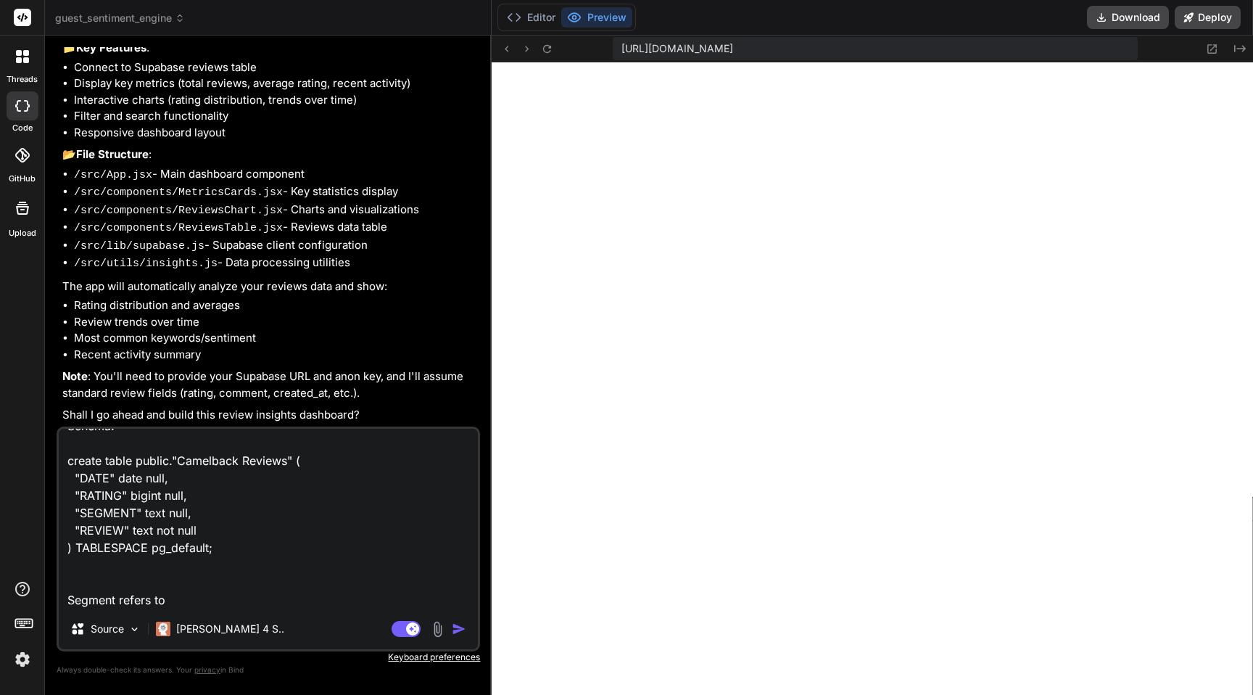
type textarea "URL: [URL][DOMAIN_NAME] API: [SECURITY_DATA] Schema: create table public."Camel…"
type textarea "x"
type textarea "URL: [URL][DOMAIN_NAME] API: [SECURITY_DATA] Schema: create table public."Camel…"
type textarea "x"
type textarea "URL: [URL][DOMAIN_NAME] API: [SECURITY_DATA] Schema: create table public."Camel…"
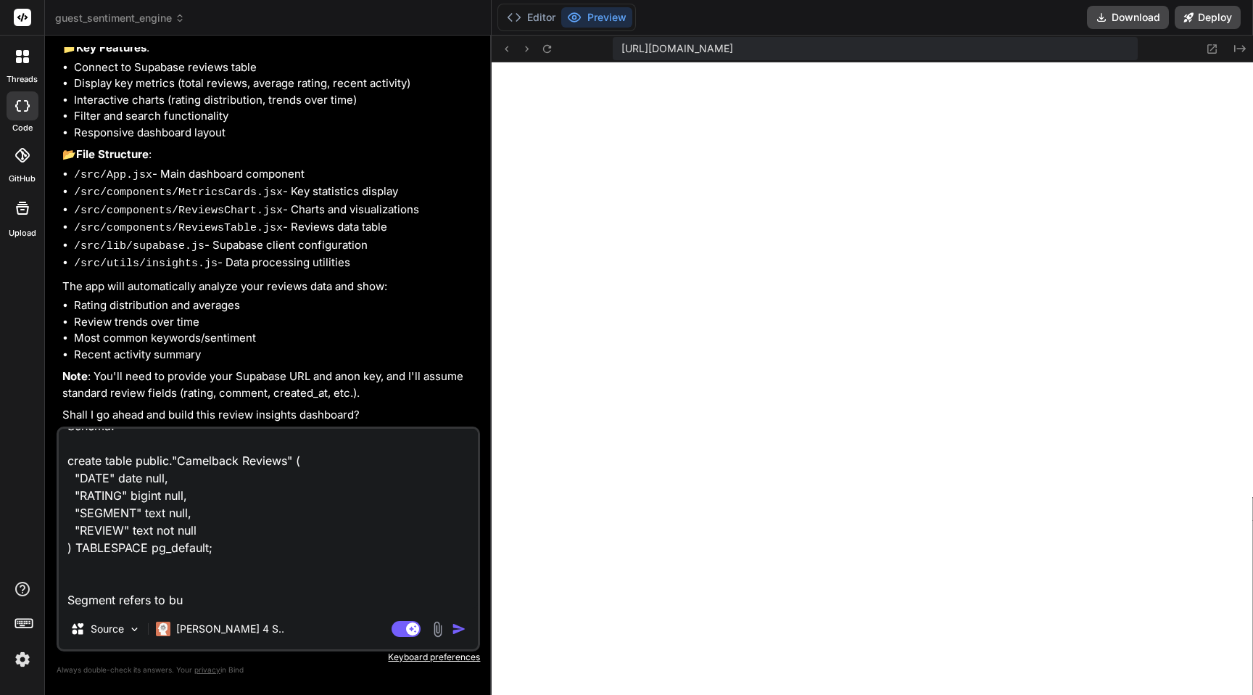
type textarea "x"
type textarea "URL: [URL][DOMAIN_NAME] API: [SECURITY_DATA] Schema: create table public."Camel…"
type textarea "x"
type textarea "URL: [URL][DOMAIN_NAME] API: [SECURITY_DATA] Schema: create table public."Camel…"
type textarea "x"
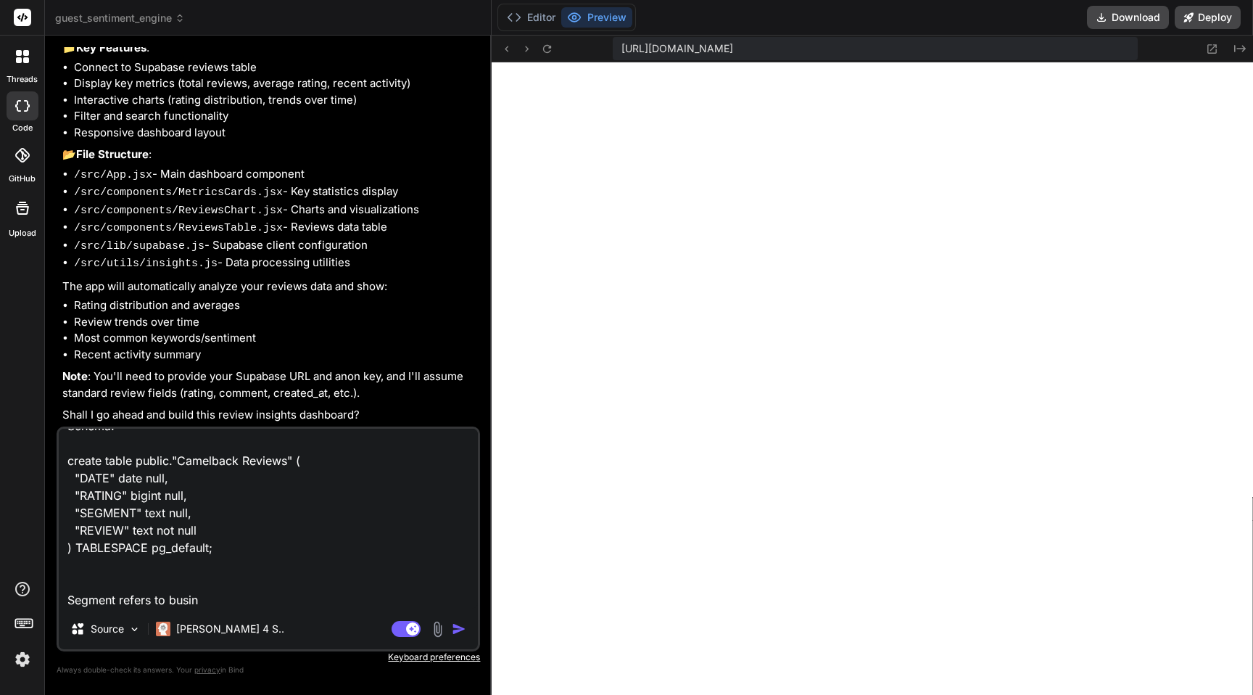
type textarea "URL: [URL][DOMAIN_NAME] API: [SECURITY_DATA] Schema: create table public."Camel…"
type textarea "x"
type textarea "URL: [URL][DOMAIN_NAME] API: [SECURITY_DATA] Schema: create table public."Camel…"
type textarea "x"
type textarea "URL: [URL][DOMAIN_NAME] API: [SECURITY_DATA] Schema: create table public."Camel…"
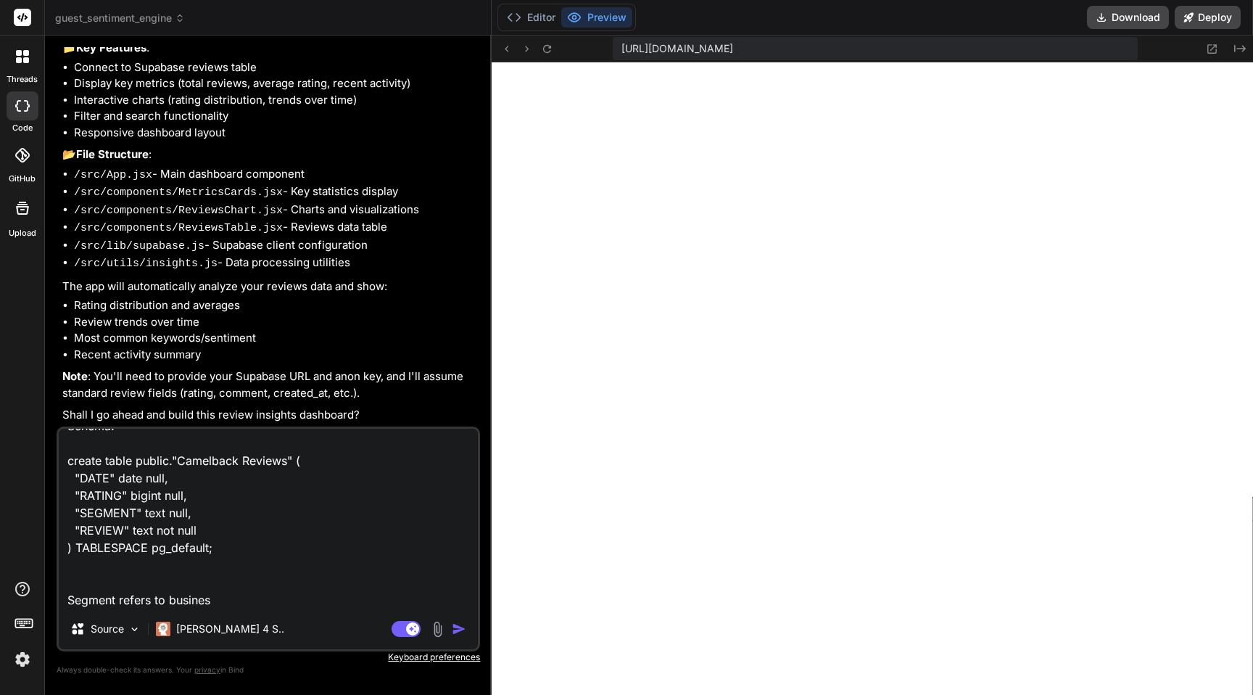
type textarea "x"
type textarea "URL: [URL][DOMAIN_NAME] API: [SECURITY_DATA] Schema: create table public."Camel…"
type textarea "x"
type textarea "URL: [URL][DOMAIN_NAME] API: [SECURITY_DATA] Schema: create table public."Camel…"
type textarea "x"
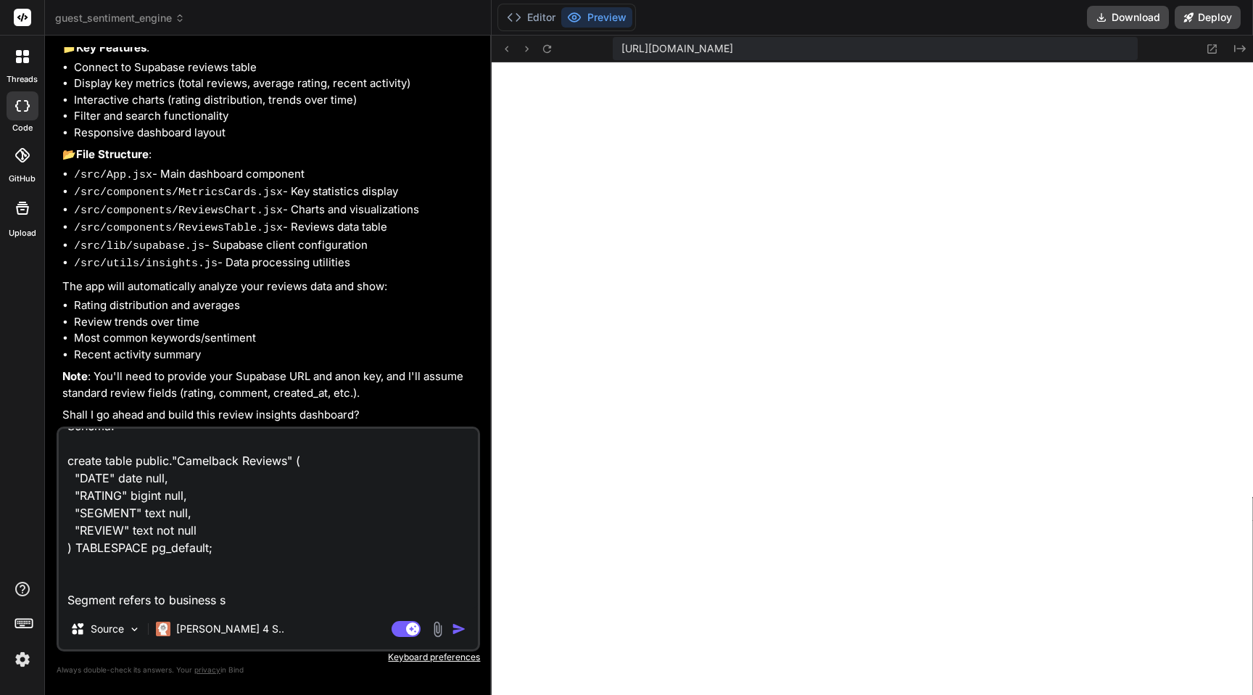
type textarea "URL: [URL][DOMAIN_NAME] API: [SECURITY_DATA] Schema: create table public."Camel…"
type textarea "x"
type textarea "URL: [URL][DOMAIN_NAME] API: [SECURITY_DATA] Schema: create table public."Camel…"
type textarea "x"
type textarea "URL: [URL][DOMAIN_NAME] API: [SECURITY_DATA] Schema: create table public."Camel…"
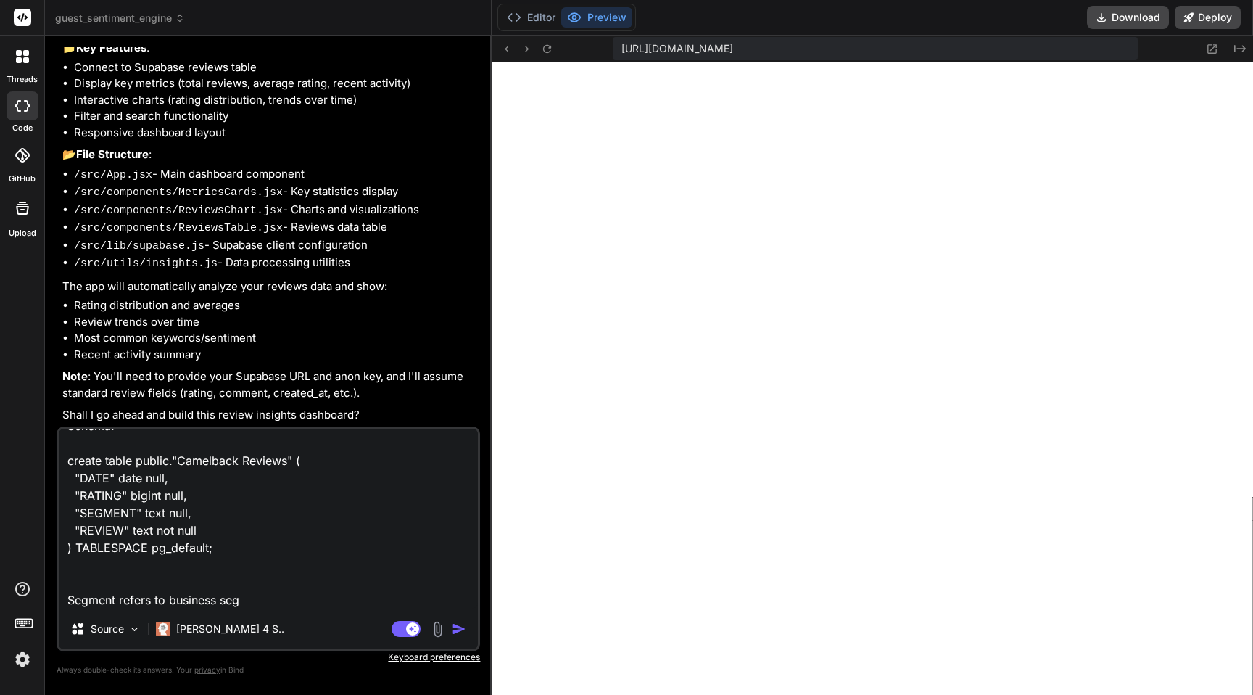
type textarea "x"
type textarea "URL: [URL][DOMAIN_NAME] API: [SECURITY_DATA] Schema: create table public."Camel…"
type textarea "x"
type textarea "URL: [URL][DOMAIN_NAME] API: [SECURITY_DATA] Schema: create table public."Camel…"
type textarea "x"
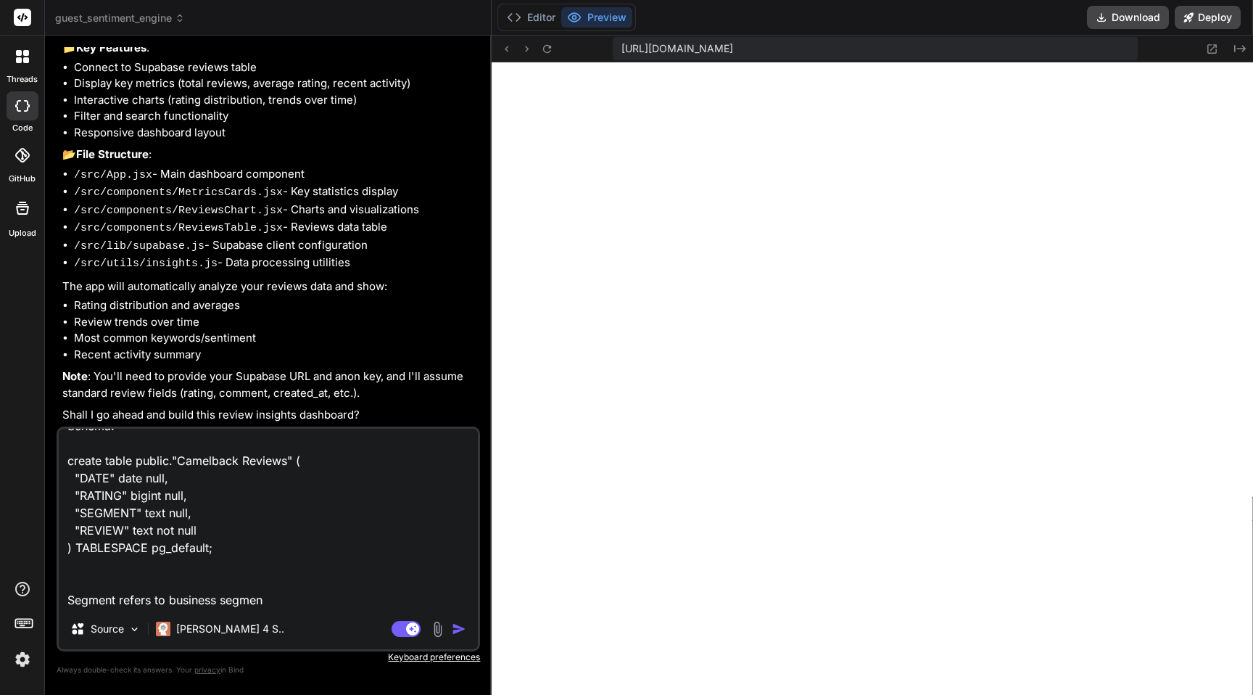
type textarea "URL: [URL][DOMAIN_NAME] API: [SECURITY_DATA] Schema: create table public."Camel…"
type textarea "x"
type textarea "URL: [URL][DOMAIN_NAME] API: [SECURITY_DATA] Schema: create table public."Camel…"
type textarea "x"
type textarea "URL: [URL][DOMAIN_NAME] API: [SECURITY_DATA] Schema: create table public."Camel…"
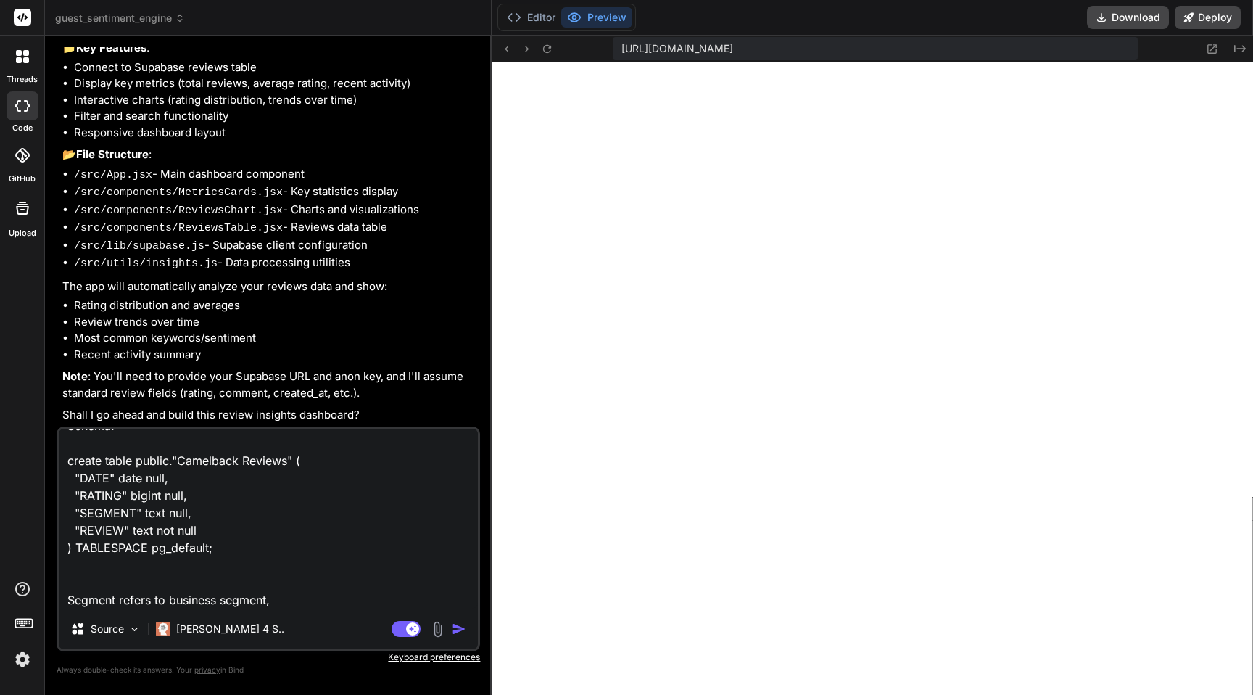
type textarea "x"
type textarea "URL: [URL][DOMAIN_NAME] API: [SECURITY_DATA] Schema: create table public."Camel…"
type textarea "x"
type textarea "URL: [URL][DOMAIN_NAME] API: [SECURITY_DATA] Schema: create table public."Camel…"
type textarea "x"
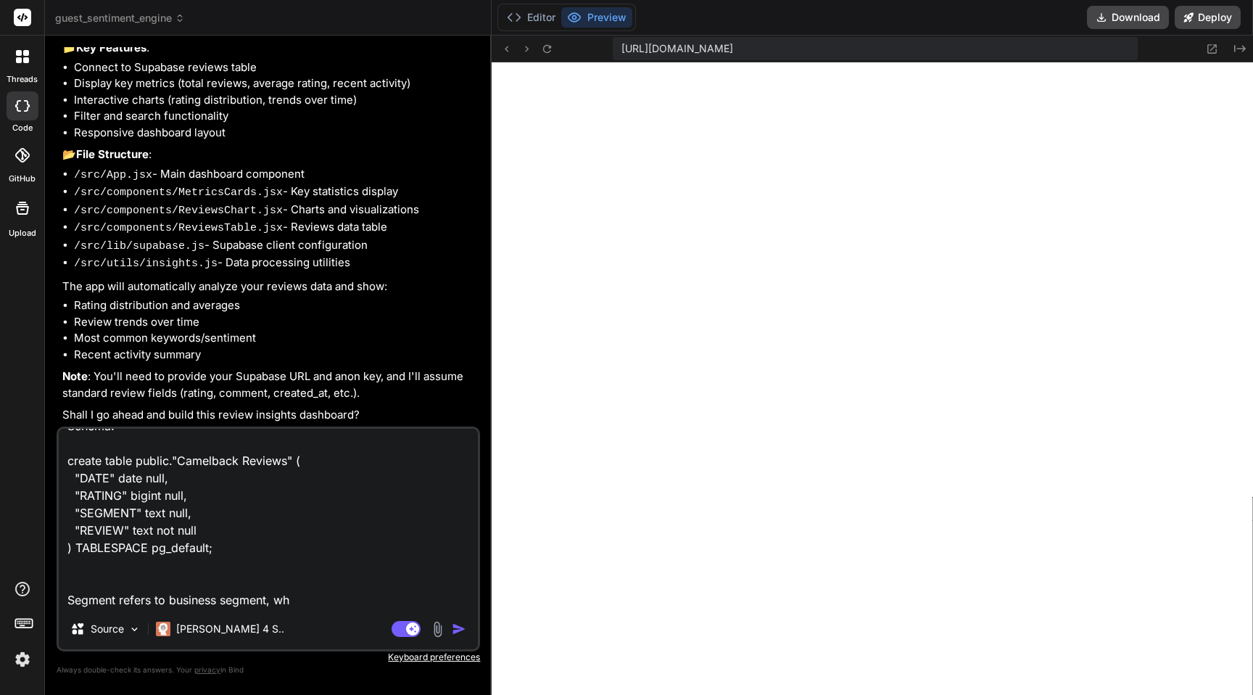
type textarea "URL: [URL][DOMAIN_NAME] API: [SECURITY_DATA] Schema: create table public."Camel…"
type textarea "x"
type textarea "URL: [URL][DOMAIN_NAME] API: [SECURITY_DATA] Schema: create table public."Camel…"
type textarea "x"
type textarea "URL: [URL][DOMAIN_NAME] API: [SECURITY_DATA] Schema: create table public."Camel…"
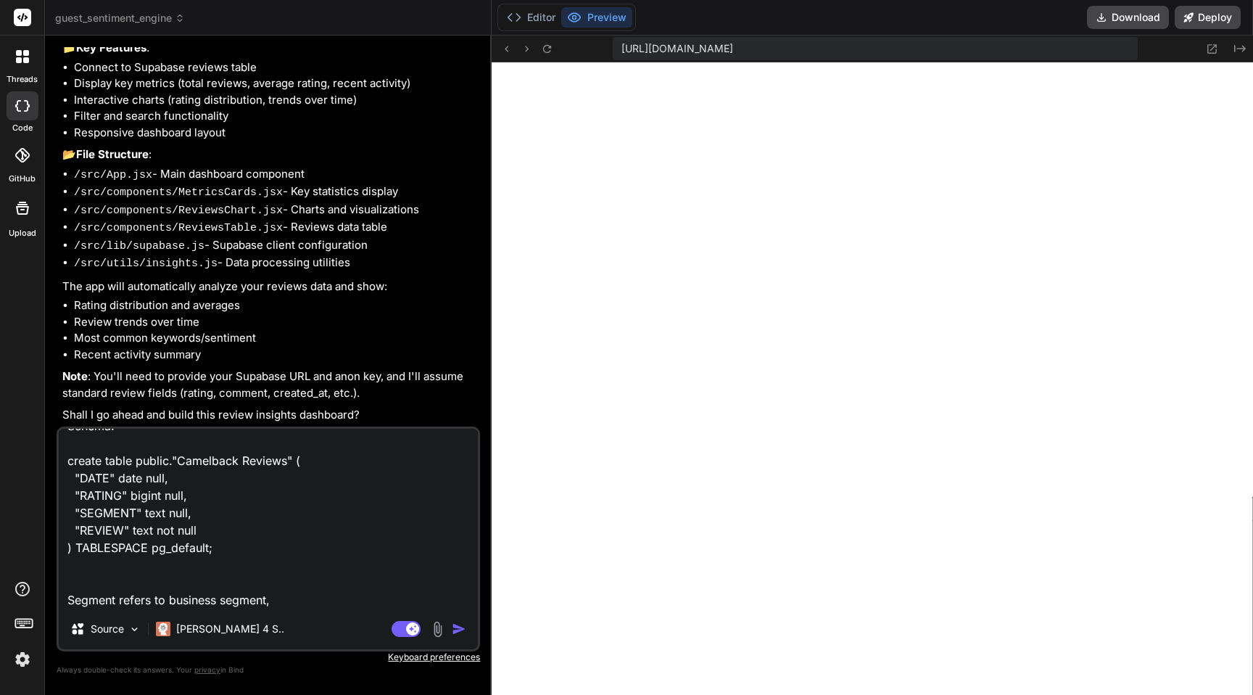
type textarea "x"
type textarea "URL: [URL][DOMAIN_NAME] API: [SECURITY_DATA] Schema: create table public."Camel…"
type textarea "x"
type textarea "URL: [URL][DOMAIN_NAME] API: [SECURITY_DATA] Schema: create table public."Camel…"
type textarea "x"
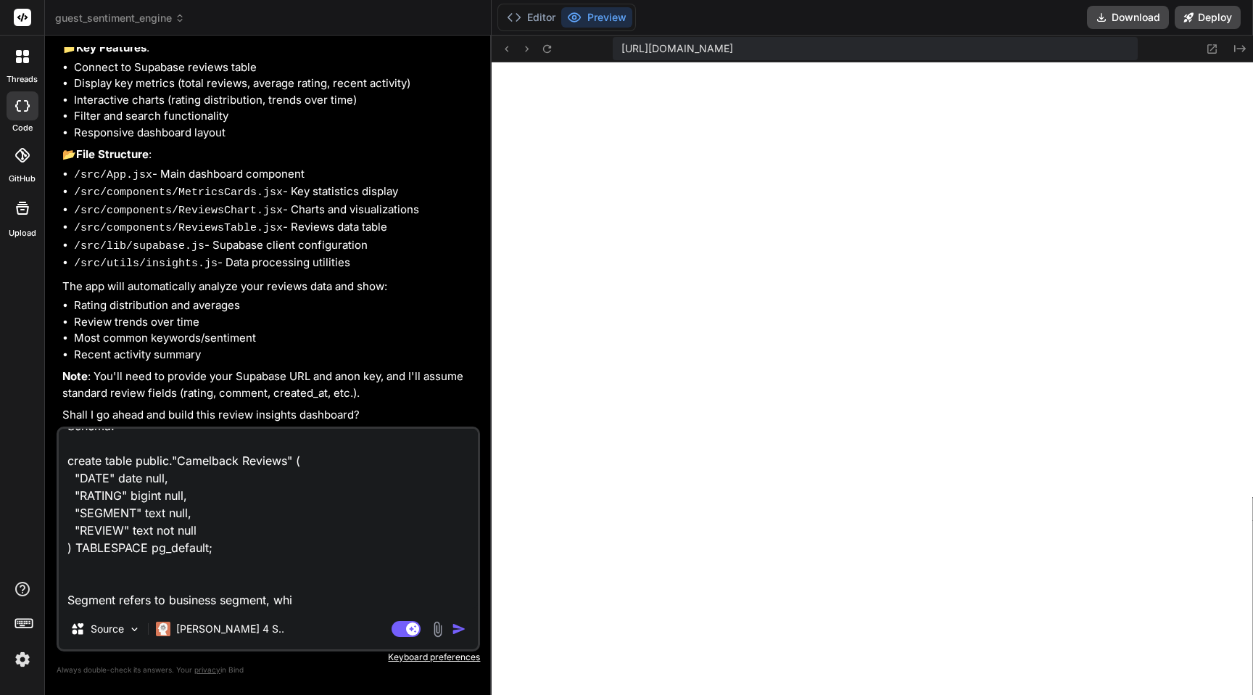
type textarea "URL: [URL][DOMAIN_NAME] API: [SECURITY_DATA] Schema: create table public."Camel…"
type textarea "x"
type textarea "URL: [URL][DOMAIN_NAME] API: [SECURITY_DATA] Schema: create table public."Camel…"
type textarea "x"
type textarea "URL: [URL][DOMAIN_NAME] API: [SECURITY_DATA] Schema: create table public."Camel…"
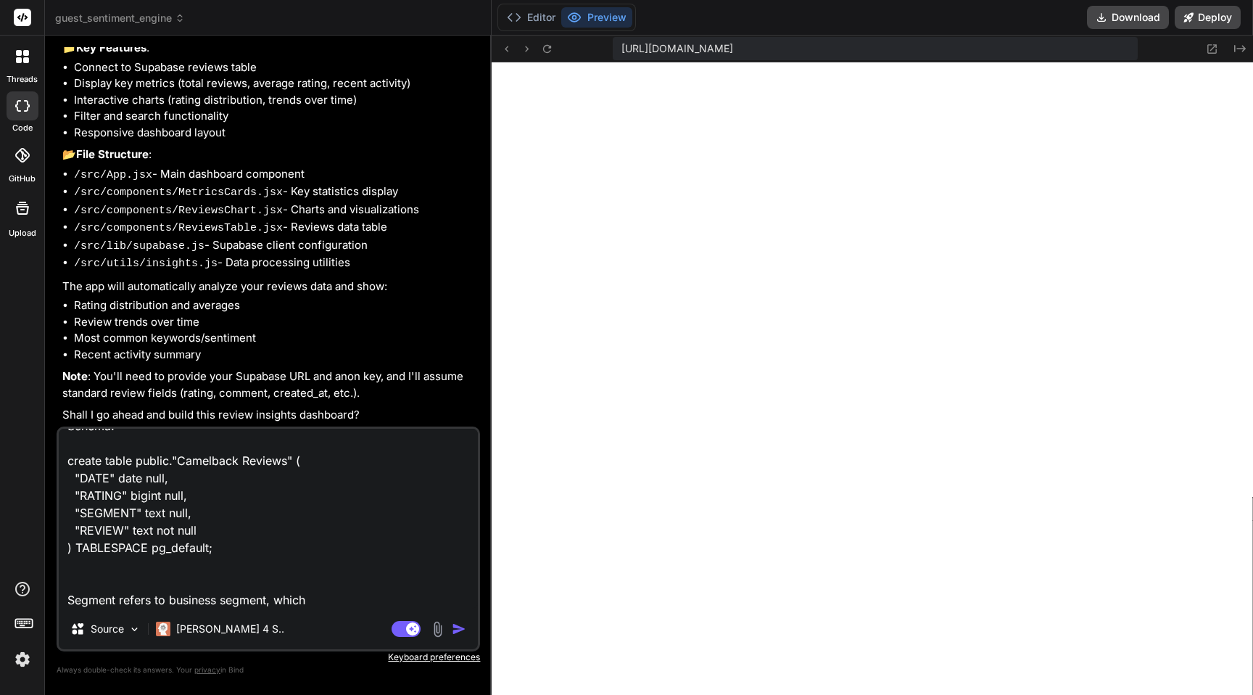
type textarea "x"
type textarea "URL: [URL][DOMAIN_NAME] API: [SECURITY_DATA] Schema: create table public."Camel…"
type textarea "x"
type textarea "URL: [URL][DOMAIN_NAME] API: [SECURITY_DATA] Schema: create table public."Camel…"
type textarea "x"
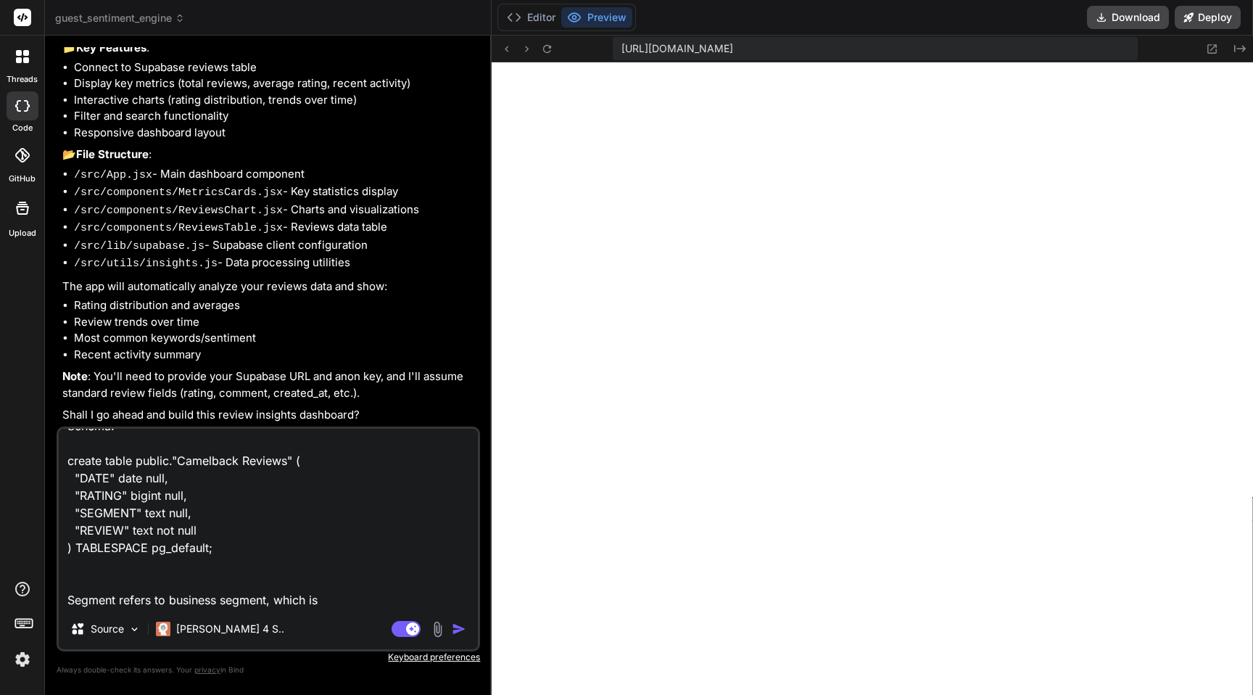
type textarea "URL: [URL][DOMAIN_NAME] API: [SECURITY_DATA] Schema: create table public."Camel…"
type textarea "x"
type textarea "URL: [URL][DOMAIN_NAME] API: [SECURITY_DATA] Schema: create table public."Camel…"
type textarea "x"
type textarea "URL: [URL][DOMAIN_NAME] API: [SECURITY_DATA] Schema: create table public."Camel…"
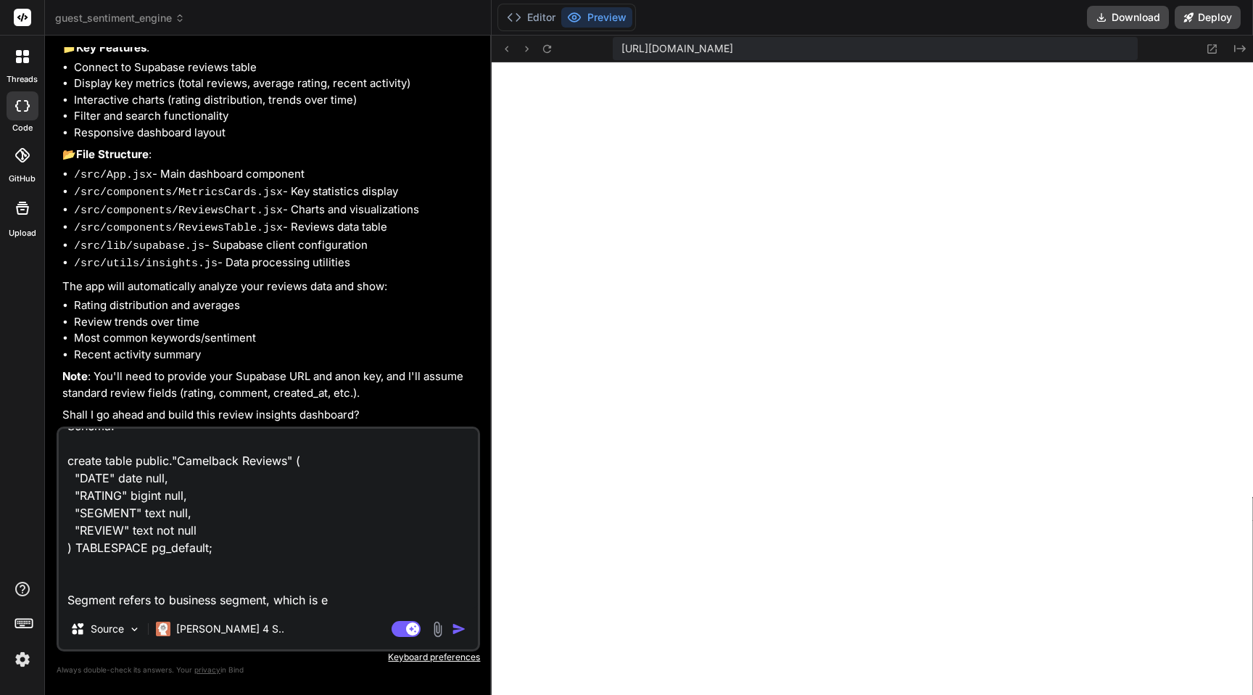
type textarea "x"
type textarea "URL: [URL][DOMAIN_NAME] API: [SECURITY_DATA] Schema: create table public."Camel…"
type textarea "x"
type textarea "URL: [URL][DOMAIN_NAME] API: [SECURITY_DATA] Schema: create table public."Camel…"
type textarea "x"
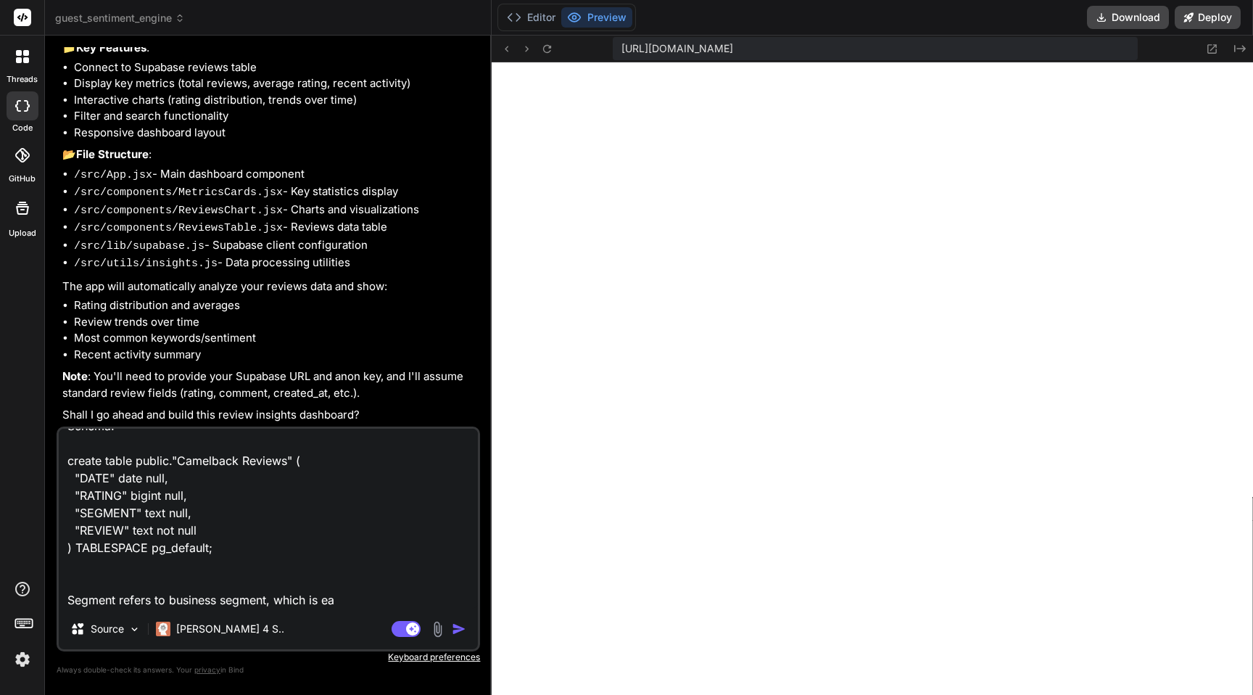
type textarea "URL: [URL][DOMAIN_NAME] API: [SECURITY_DATA] Schema: create table public."Camel…"
type textarea "x"
type textarea "URL: [URL][DOMAIN_NAME] API: [SECURITY_DATA] Schema: create table public."Camel…"
type textarea "x"
type textarea "URL: [URL][DOMAIN_NAME] API: [SECURITY_DATA] Schema: create table public."Camel…"
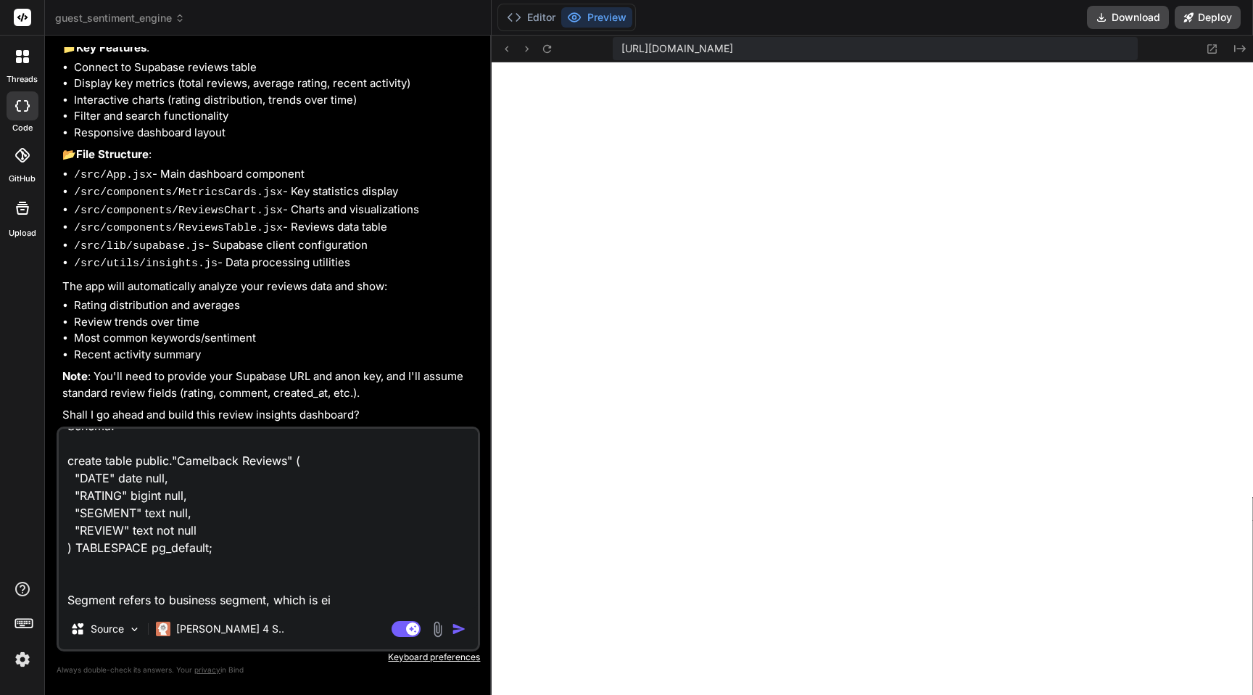
type textarea "x"
type textarea "URL: [URL][DOMAIN_NAME] API: [SECURITY_DATA] Schema: create table public."Camel…"
type textarea "x"
type textarea "URL: [URL][DOMAIN_NAME] API: [SECURITY_DATA] Schema: create table public."Camel…"
type textarea "x"
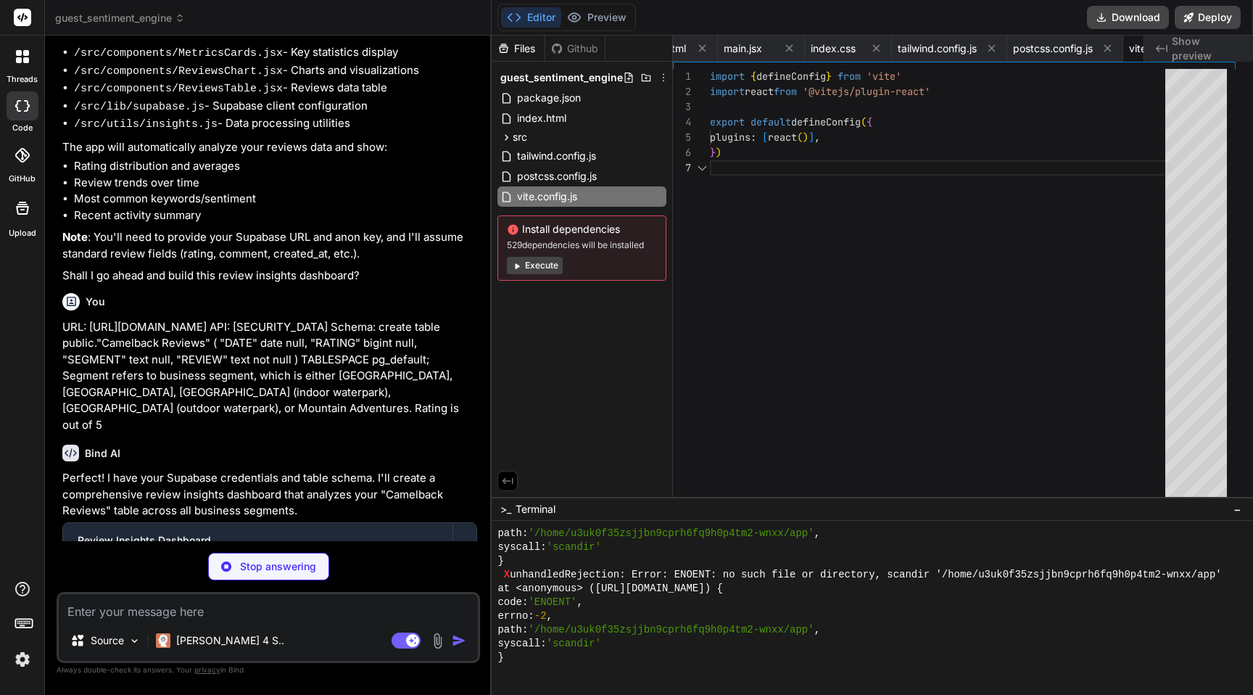
scroll to position [0, 240]
click at [230, 434] on p "URL: [URL][DOMAIN_NAME] API: [SECURITY_DATA] Schema: create table public."Camel…" at bounding box center [269, 376] width 415 height 115
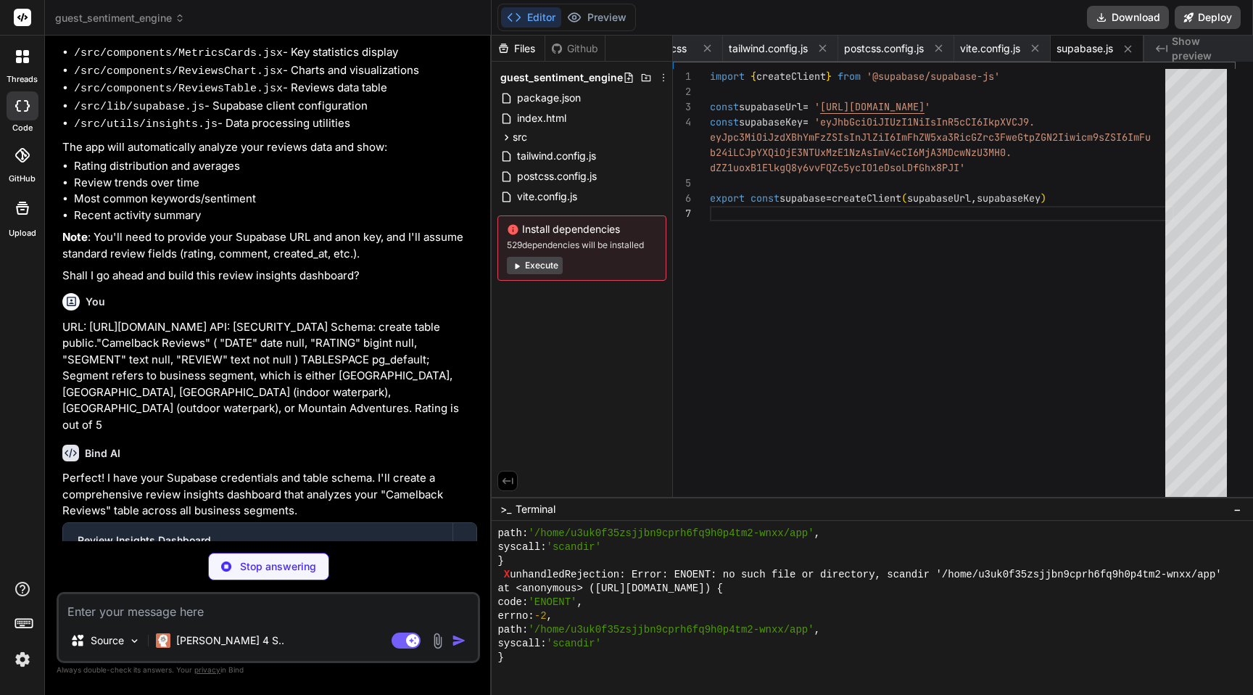
drag, startPoint x: 214, startPoint y: 479, endPoint x: 47, endPoint y: 349, distance: 210.9
click at [47, 349] on div "Bind AI Web Search Created with Pixso. Code Generator You I want to create a si…" at bounding box center [268, 365] width 447 height 658
copy p "URL: [URL][DOMAIN_NAME] API: [SECURITY_DATA] Schema: create table public."Camel…"
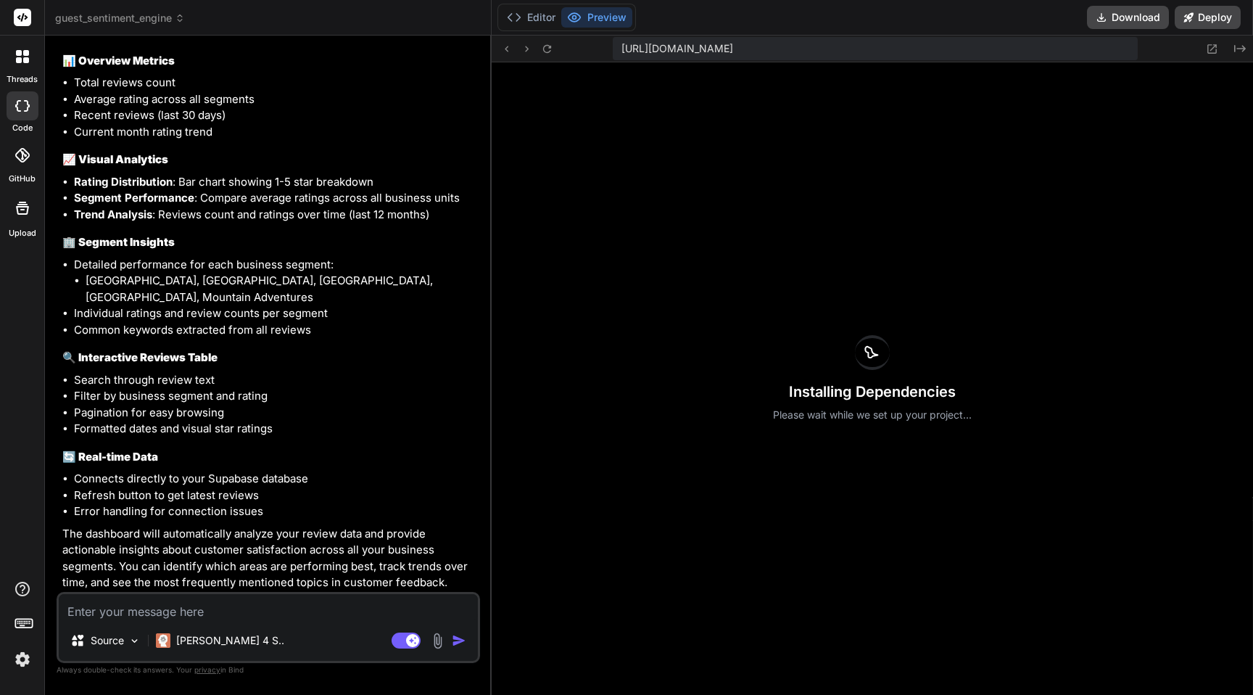
scroll to position [1408, 0]
click at [197, 616] on textarea at bounding box center [268, 607] width 419 height 26
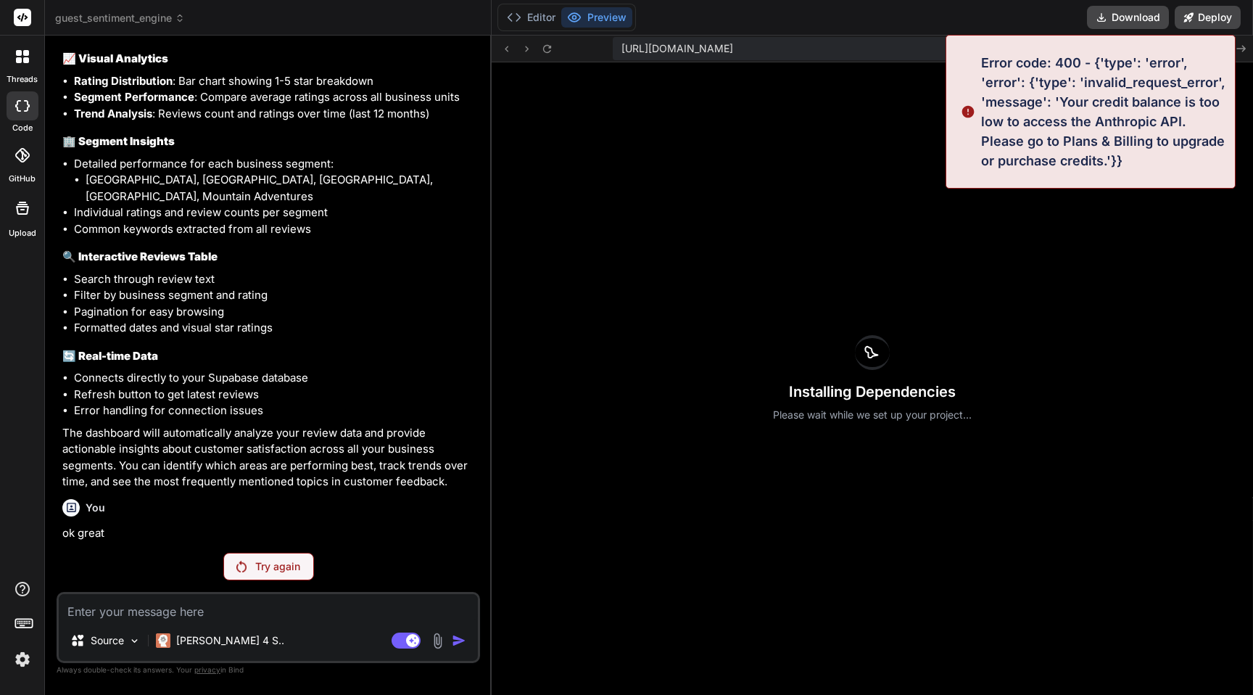
scroll to position [1507, 0]
click at [289, 564] on p "Try again" at bounding box center [277, 566] width 45 height 15
click at [521, 22] on icon at bounding box center [514, 17] width 15 height 15
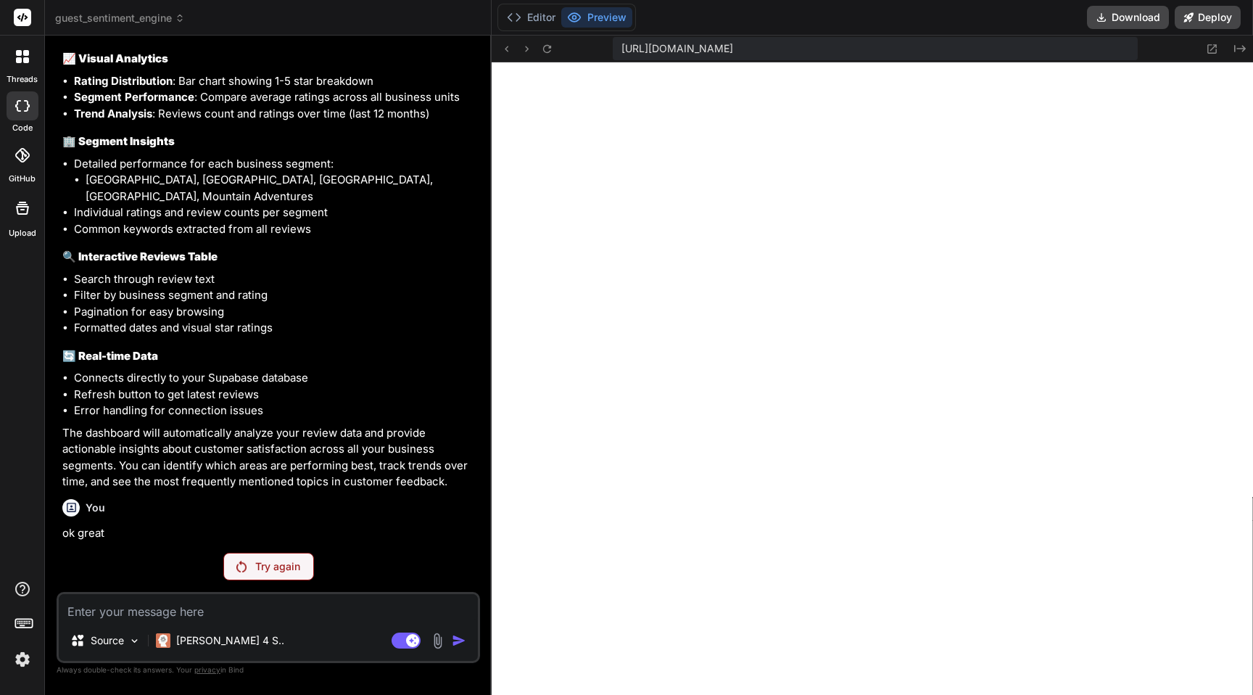
click at [288, 563] on p "Try again" at bounding box center [277, 566] width 45 height 15
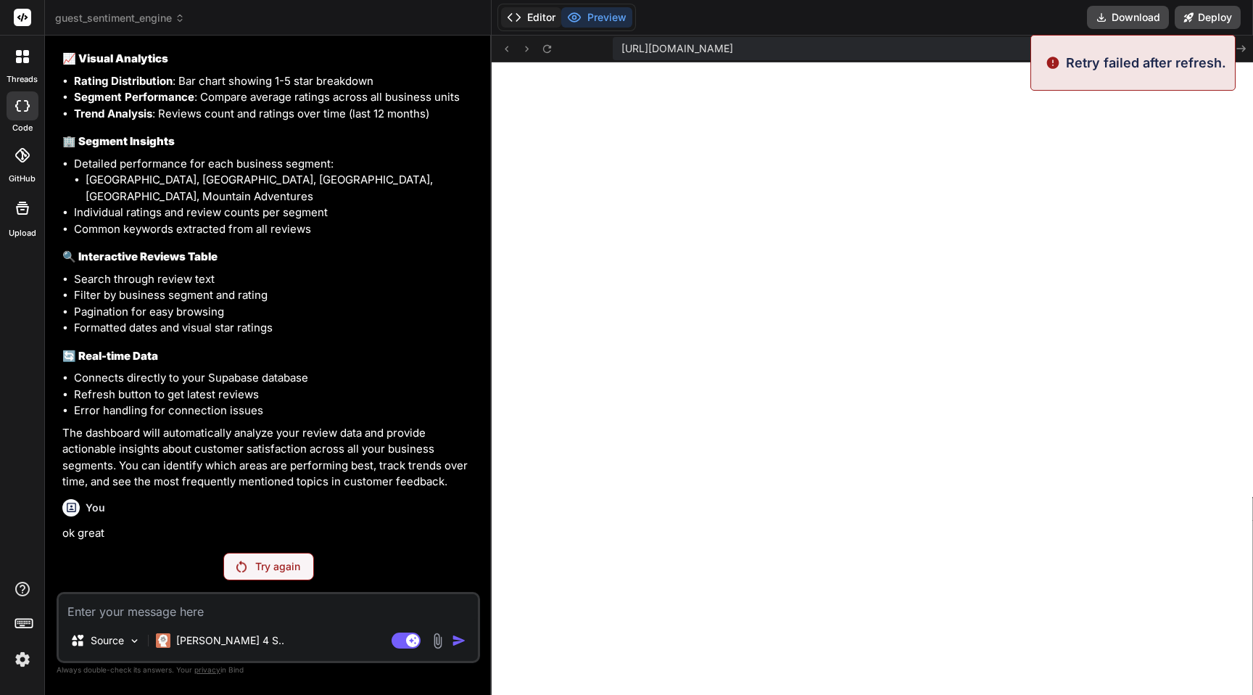
click at [539, 18] on button "Editor" at bounding box center [531, 17] width 60 height 20
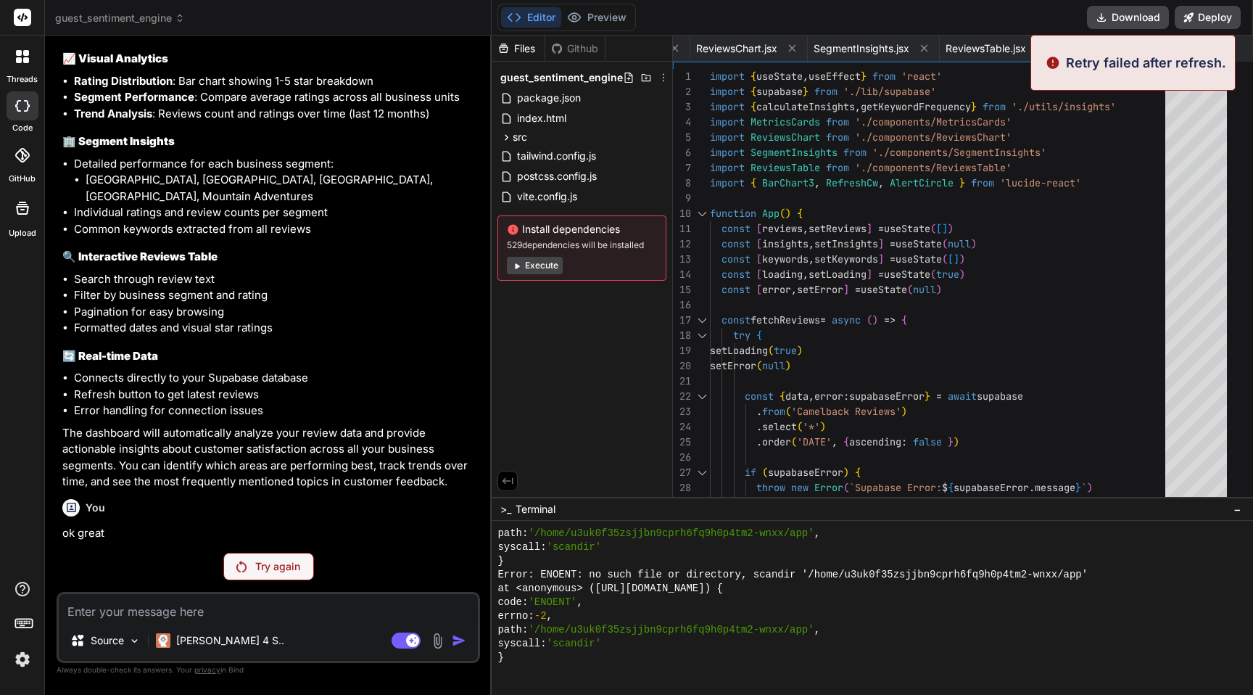
click at [562, 262] on button "Execute" at bounding box center [535, 265] width 56 height 17
